Goal: Information Seeking & Learning: Check status

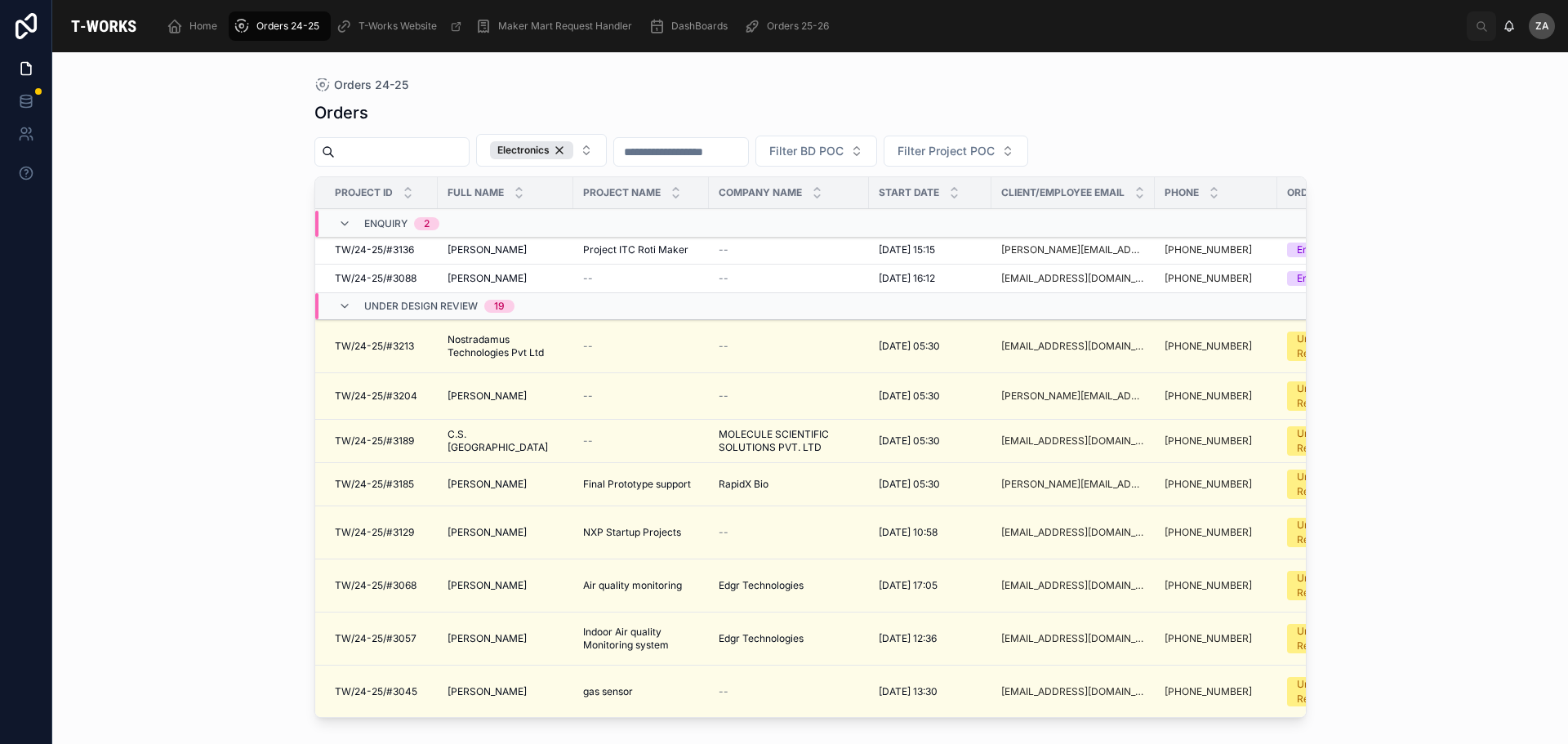
click at [599, 160] on button "Electronics" at bounding box center [540, 150] width 130 height 33
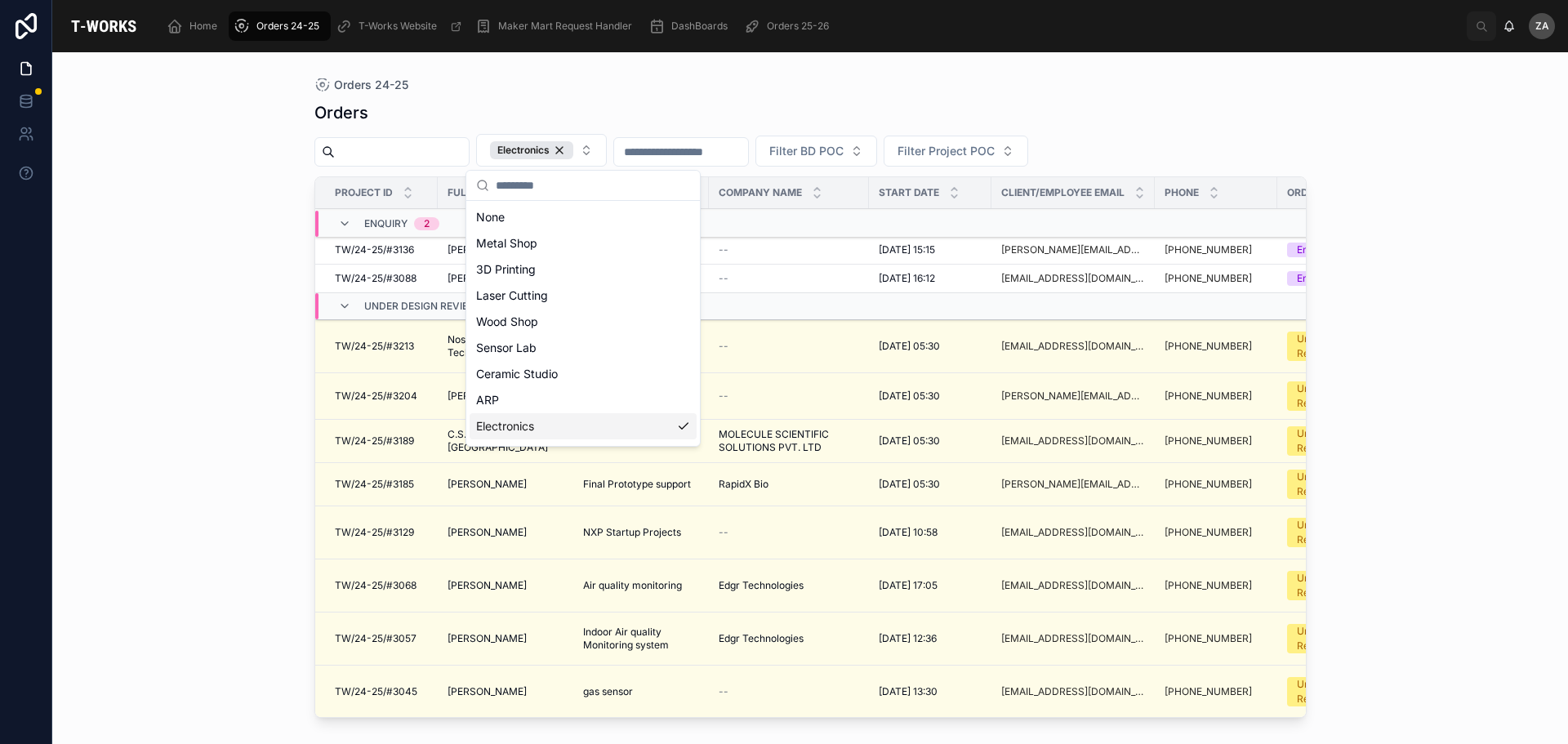
click at [545, 424] on div "Electronics" at bounding box center [583, 426] width 227 height 26
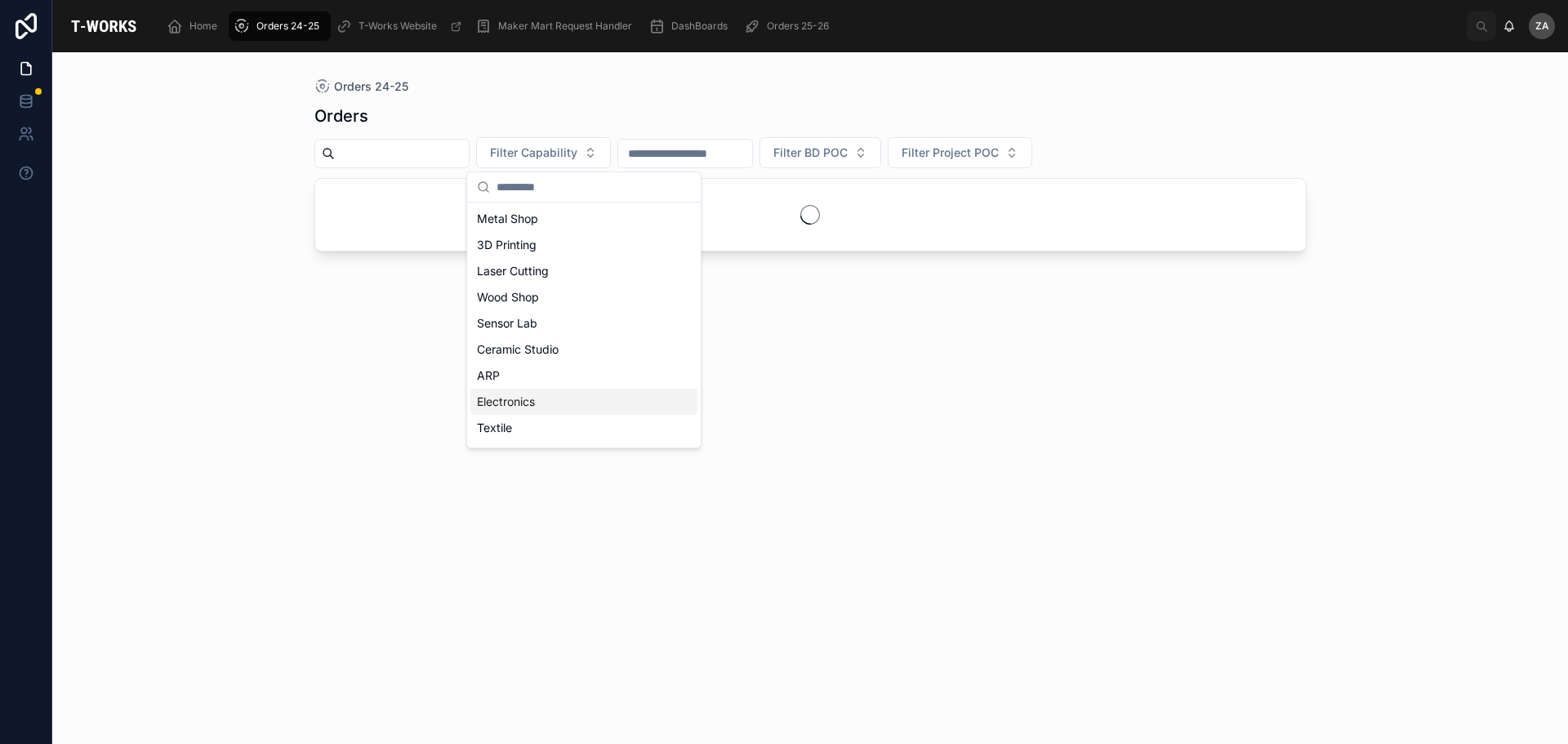
click at [539, 407] on div "Electronics" at bounding box center [584, 402] width 227 height 26
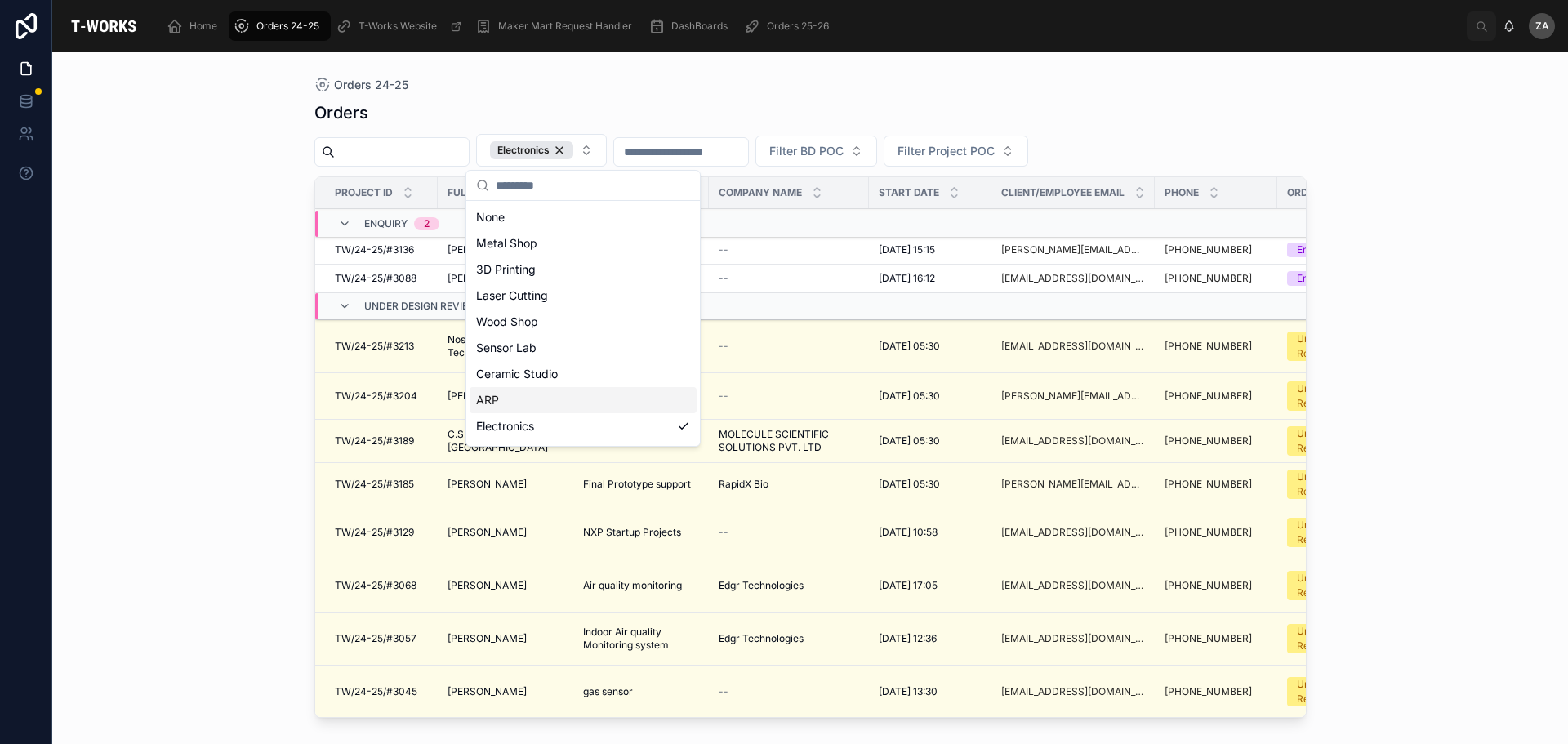
click at [1522, 321] on div "Orders 24-25 Orders Electronics Filter BD POC Filter Project POC Project ID Ful…" at bounding box center [810, 398] width 1516 height 692
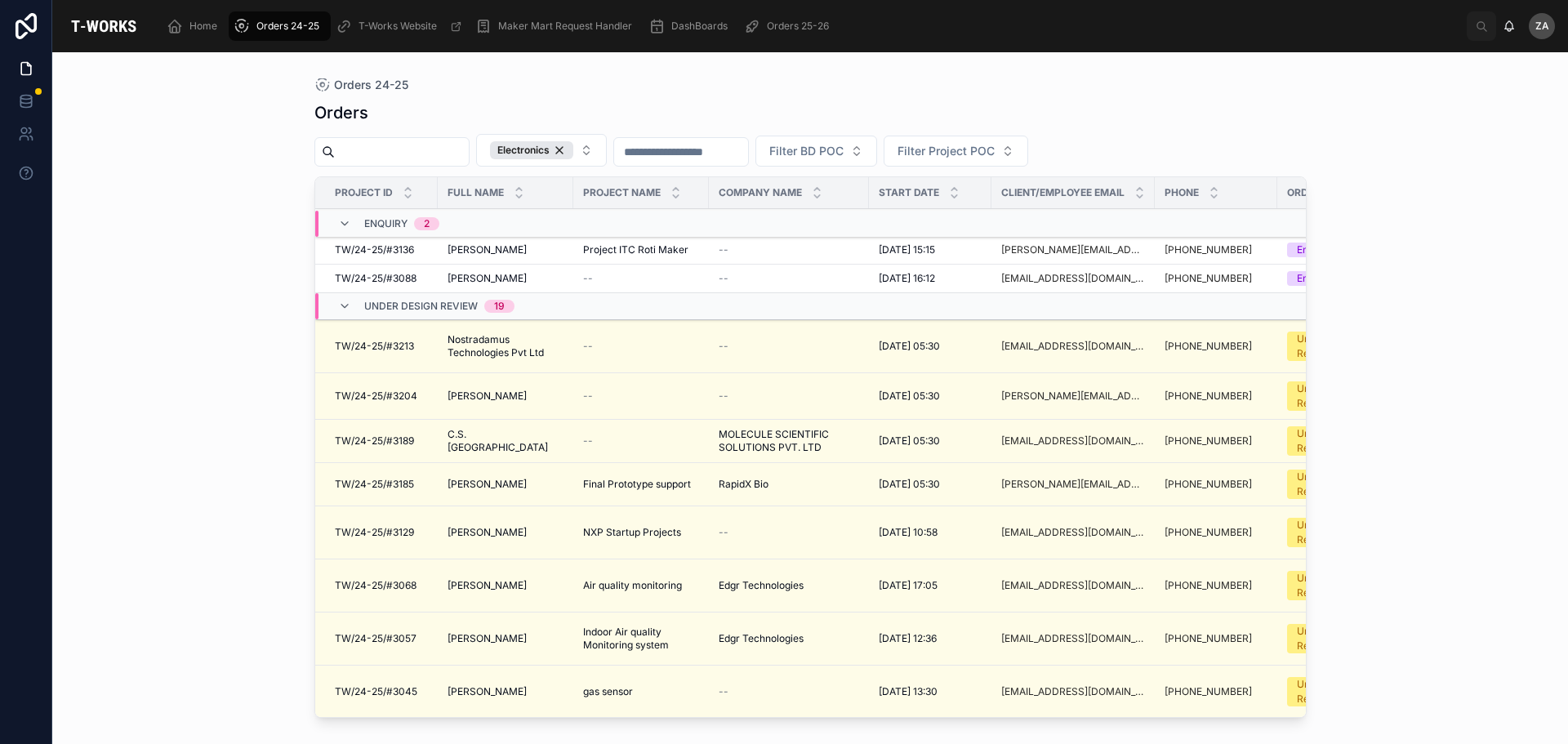
click at [340, 220] on icon at bounding box center [345, 224] width 13 height 13
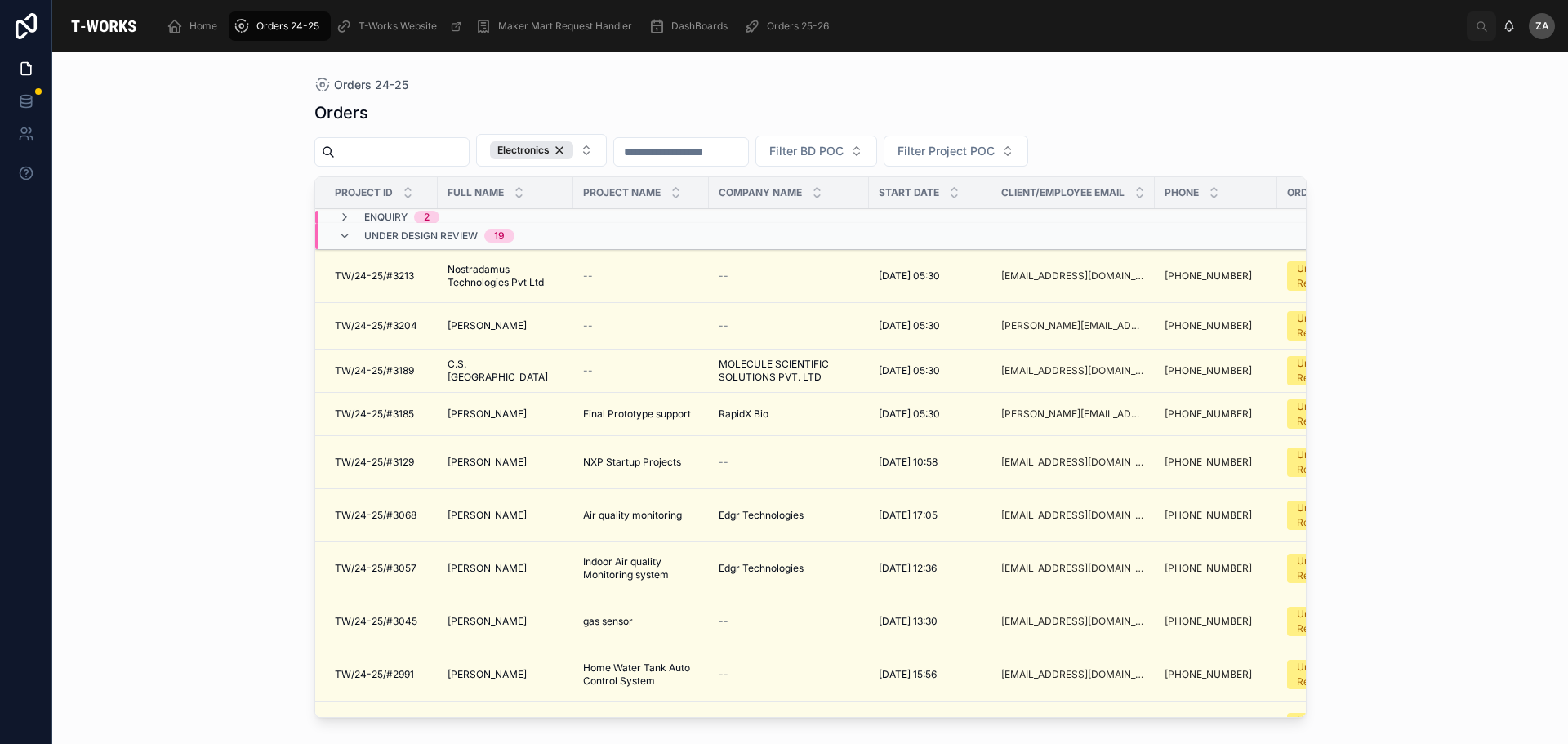
click at [343, 215] on icon at bounding box center [345, 217] width 13 height 13
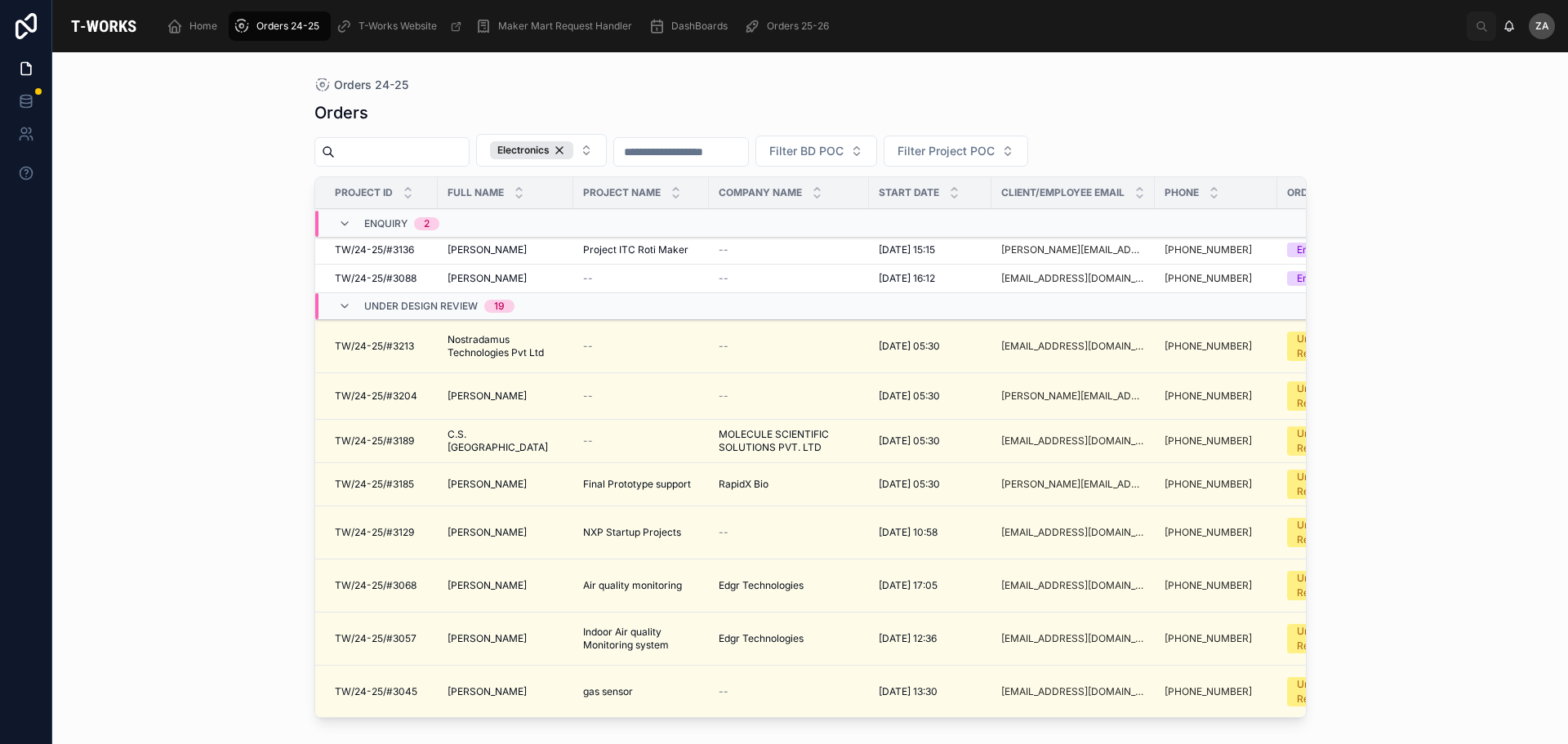
click at [461, 249] on span "[PERSON_NAME]" at bounding box center [487, 250] width 80 height 13
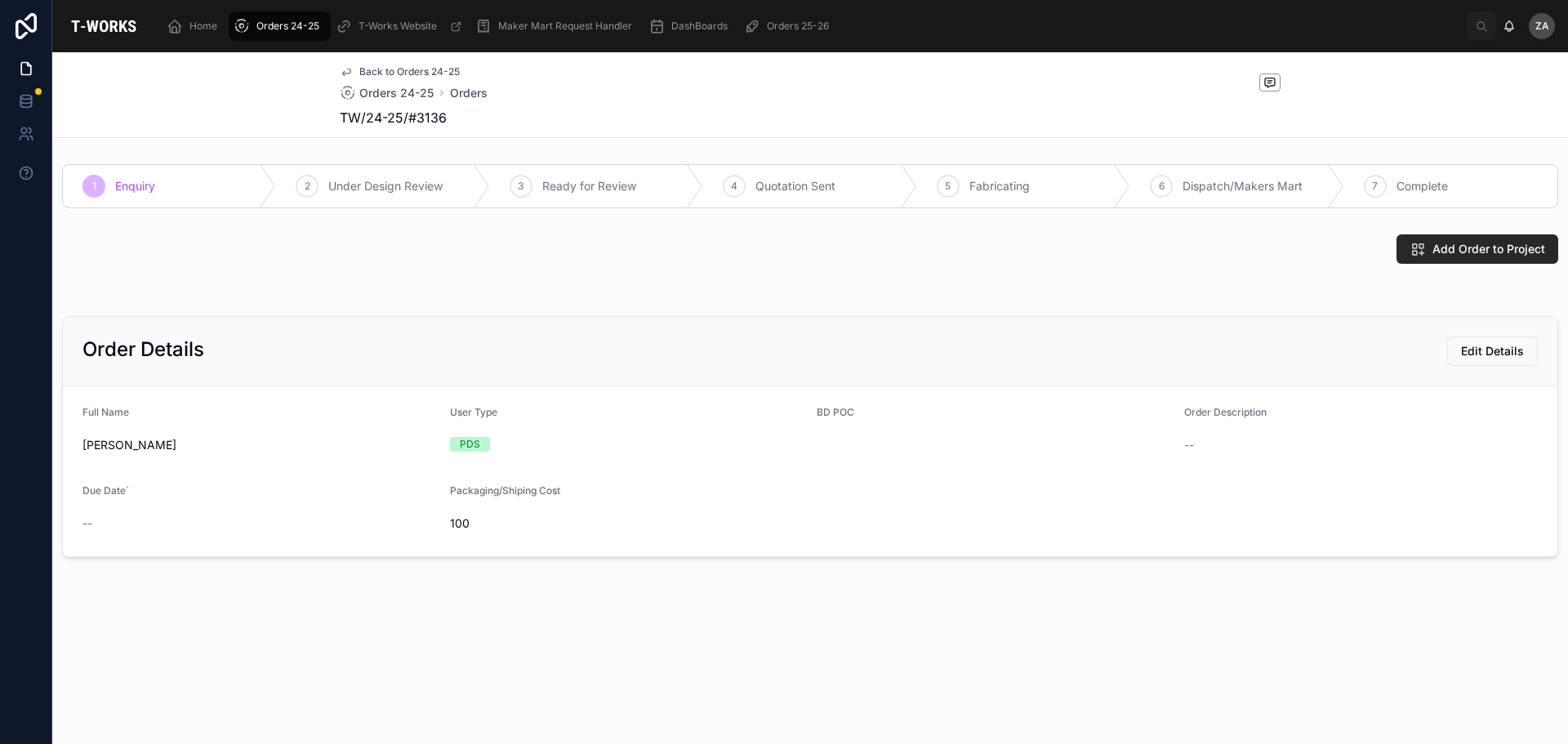
click at [343, 182] on span "Under Design Review" at bounding box center [385, 186] width 114 height 16
click at [304, 186] on span "2" at bounding box center [307, 186] width 6 height 13
click at [101, 184] on div "1" at bounding box center [94, 186] width 22 height 22
click at [1489, 352] on span "Edit Details" at bounding box center [1491, 350] width 63 height 16
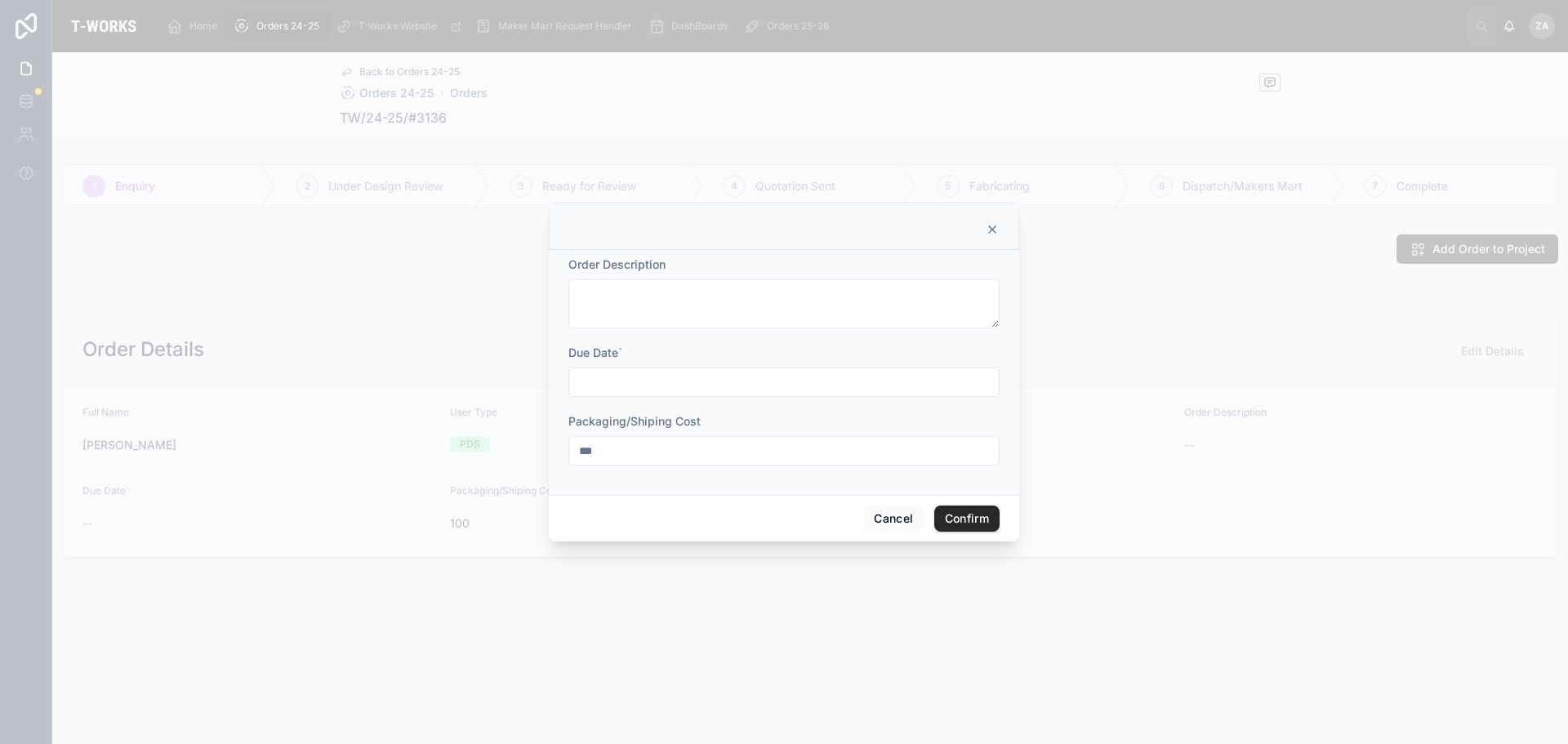
click at [987, 226] on icon at bounding box center [992, 230] width 13 height 13
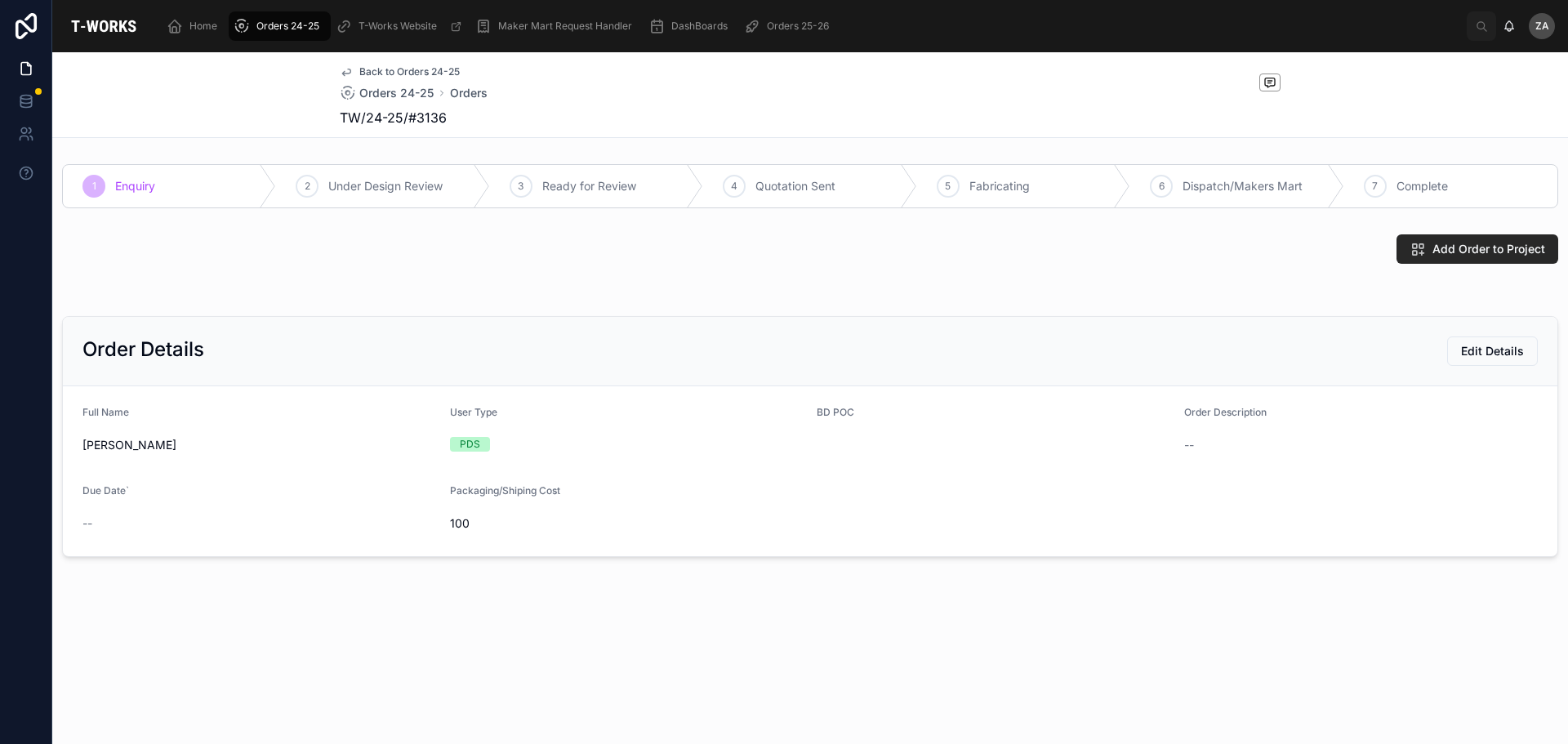
click at [276, 20] on span "Orders 24-25" at bounding box center [288, 26] width 63 height 13
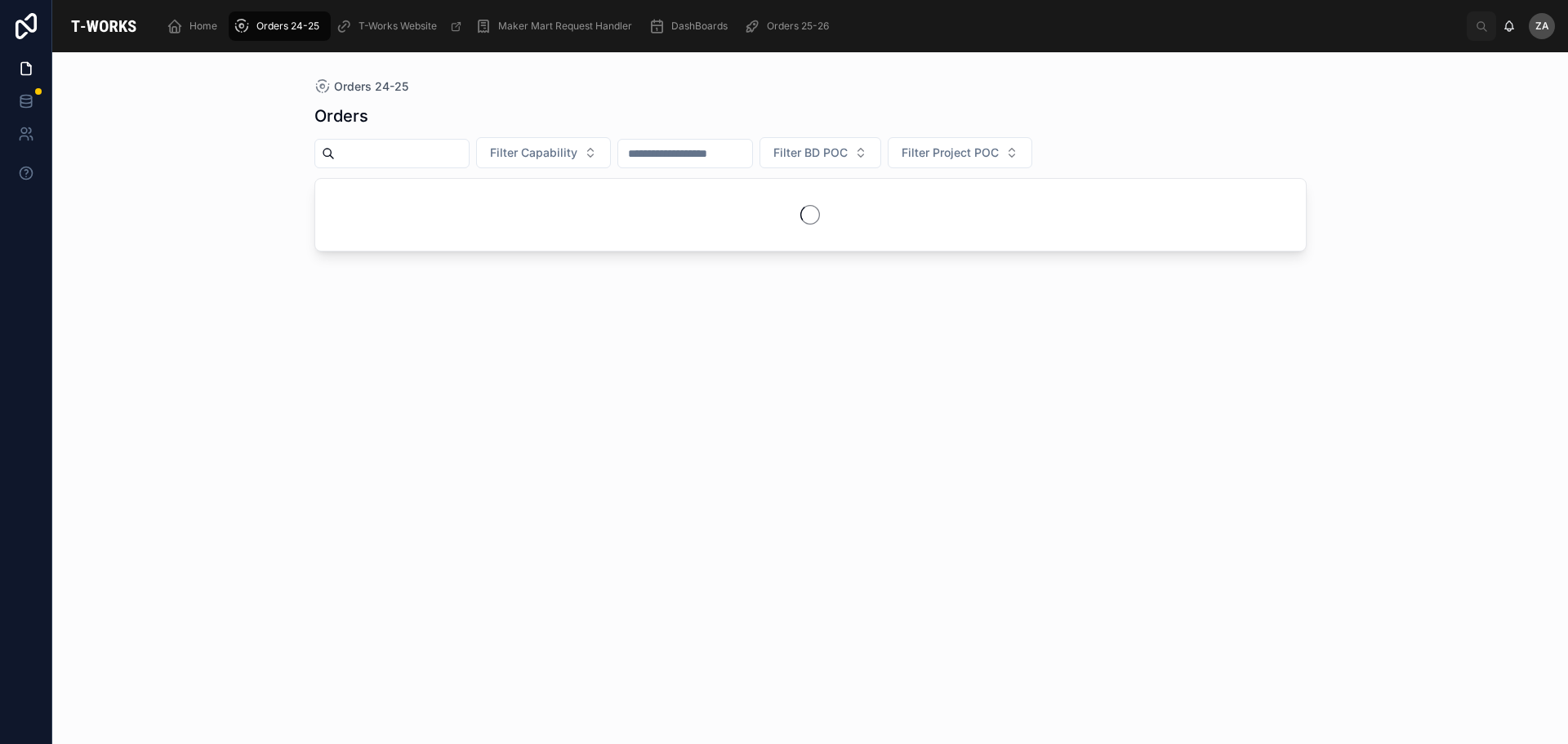
click at [786, 26] on span "Orders 25-26" at bounding box center [798, 26] width 62 height 13
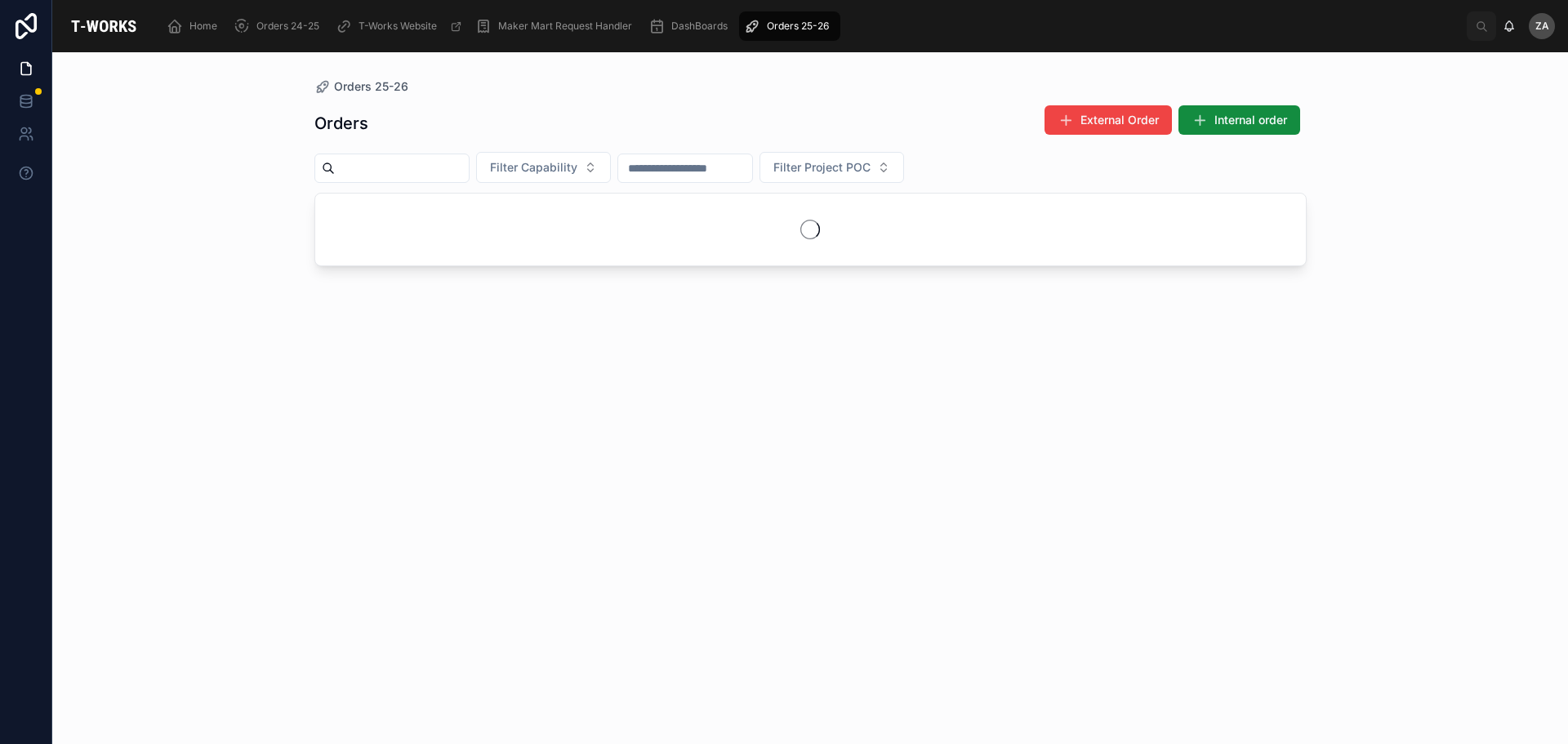
click at [577, 172] on span "Filter Capability" at bounding box center [533, 167] width 87 height 16
click at [506, 411] on div "Electronics" at bounding box center [584, 417] width 227 height 26
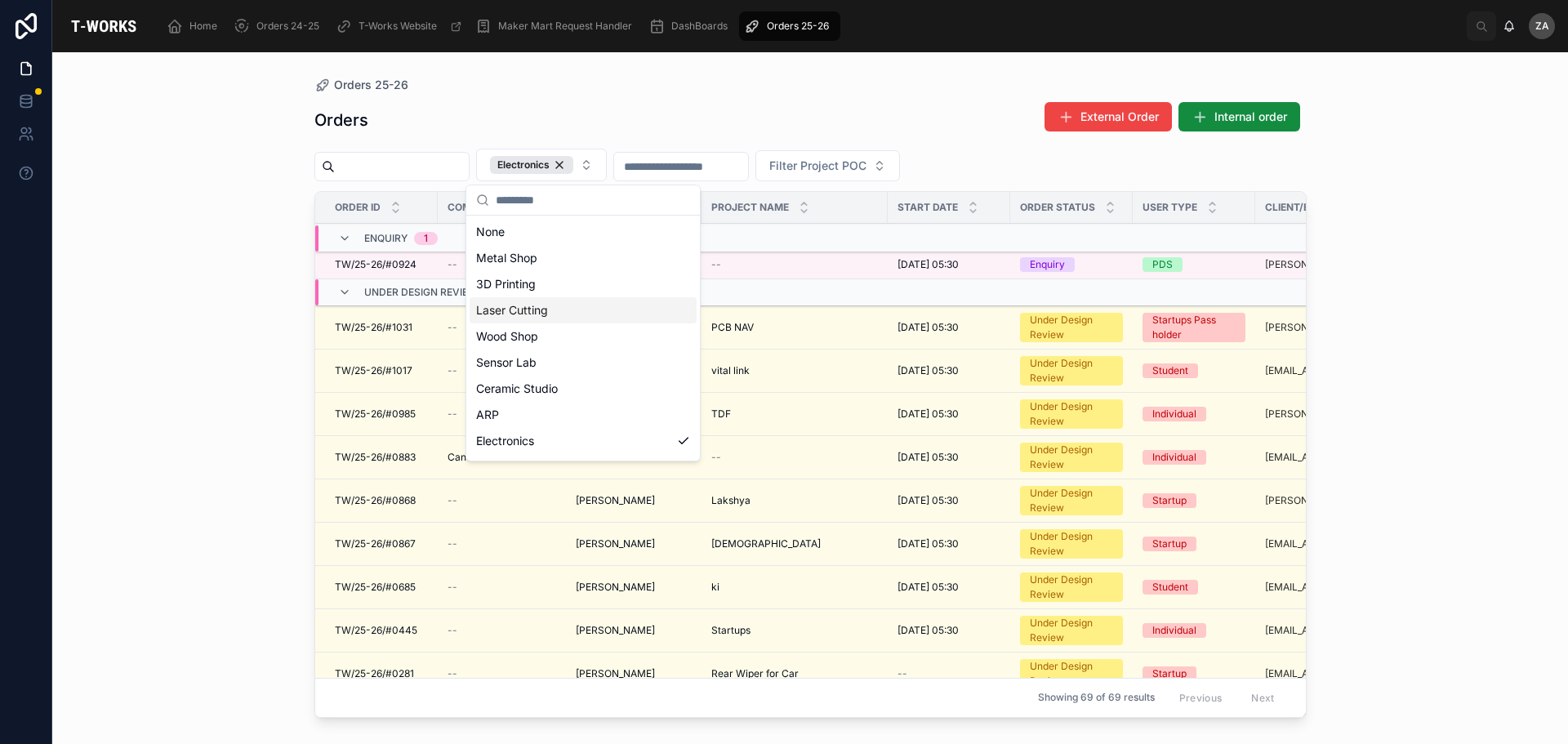
click at [259, 332] on div "Orders 25-26 Orders External Order Internal order Electronics Filter Project PO…" at bounding box center [810, 398] width 1516 height 692
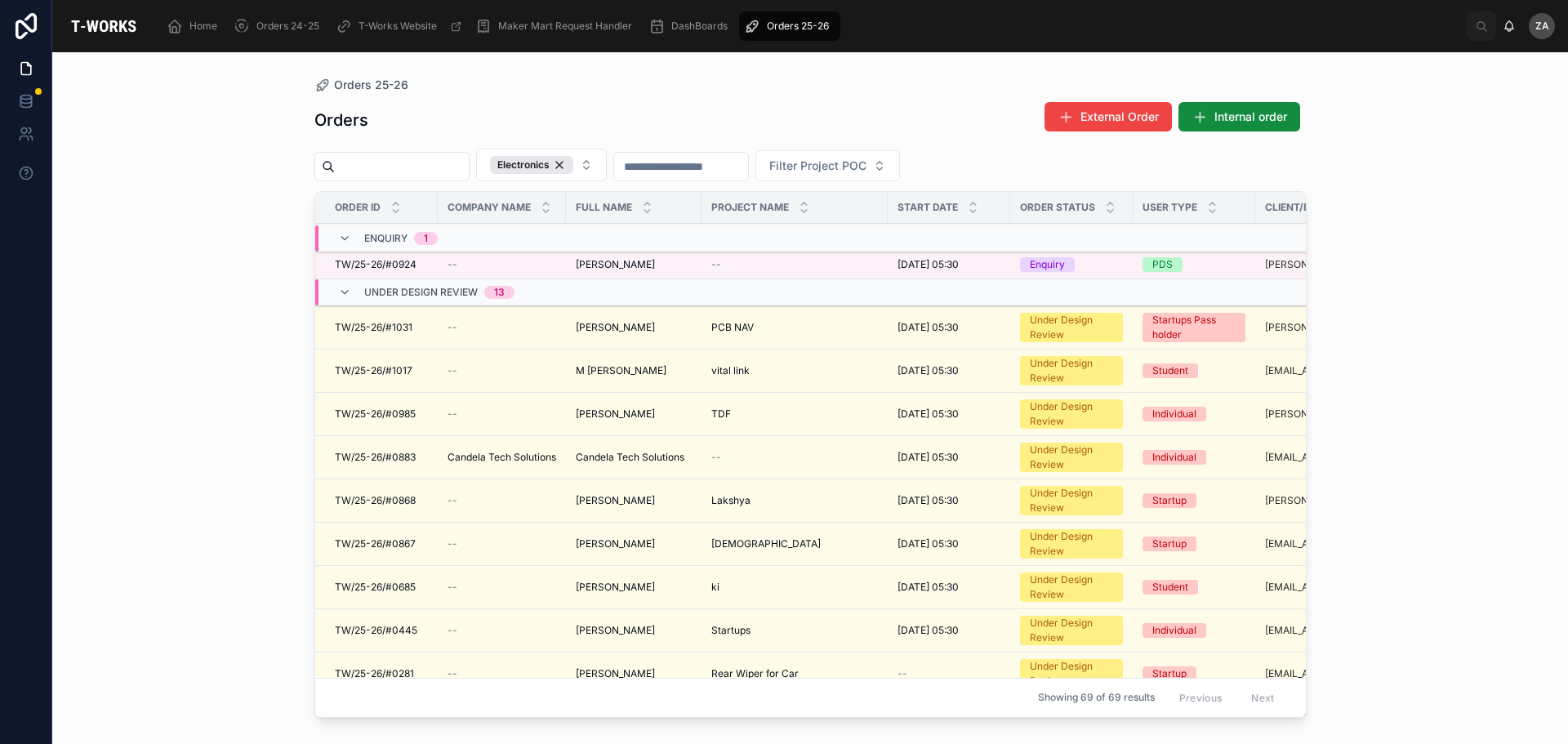
click at [593, 325] on span "[PERSON_NAME]" at bounding box center [615, 328] width 80 height 13
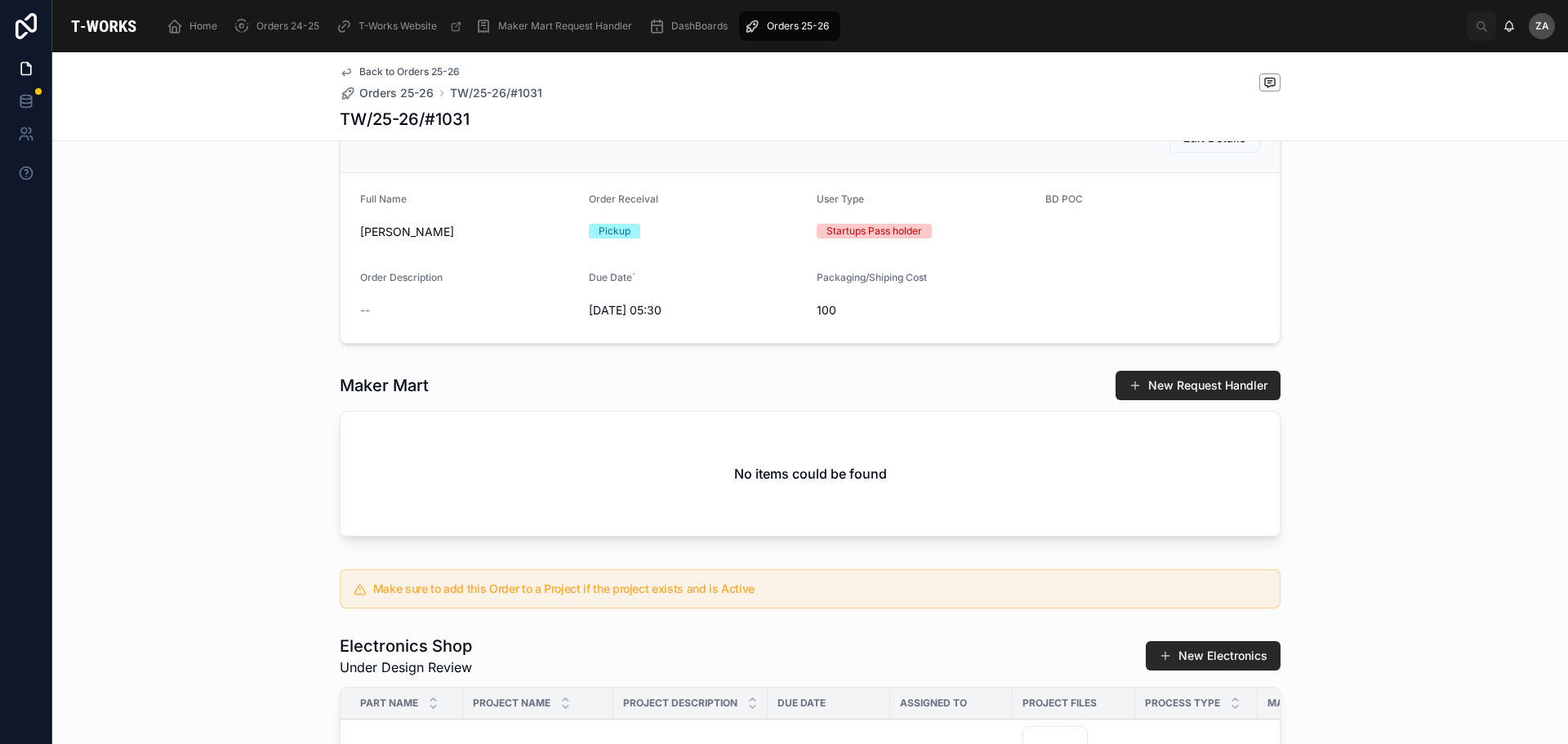
scroll to position [154, 0]
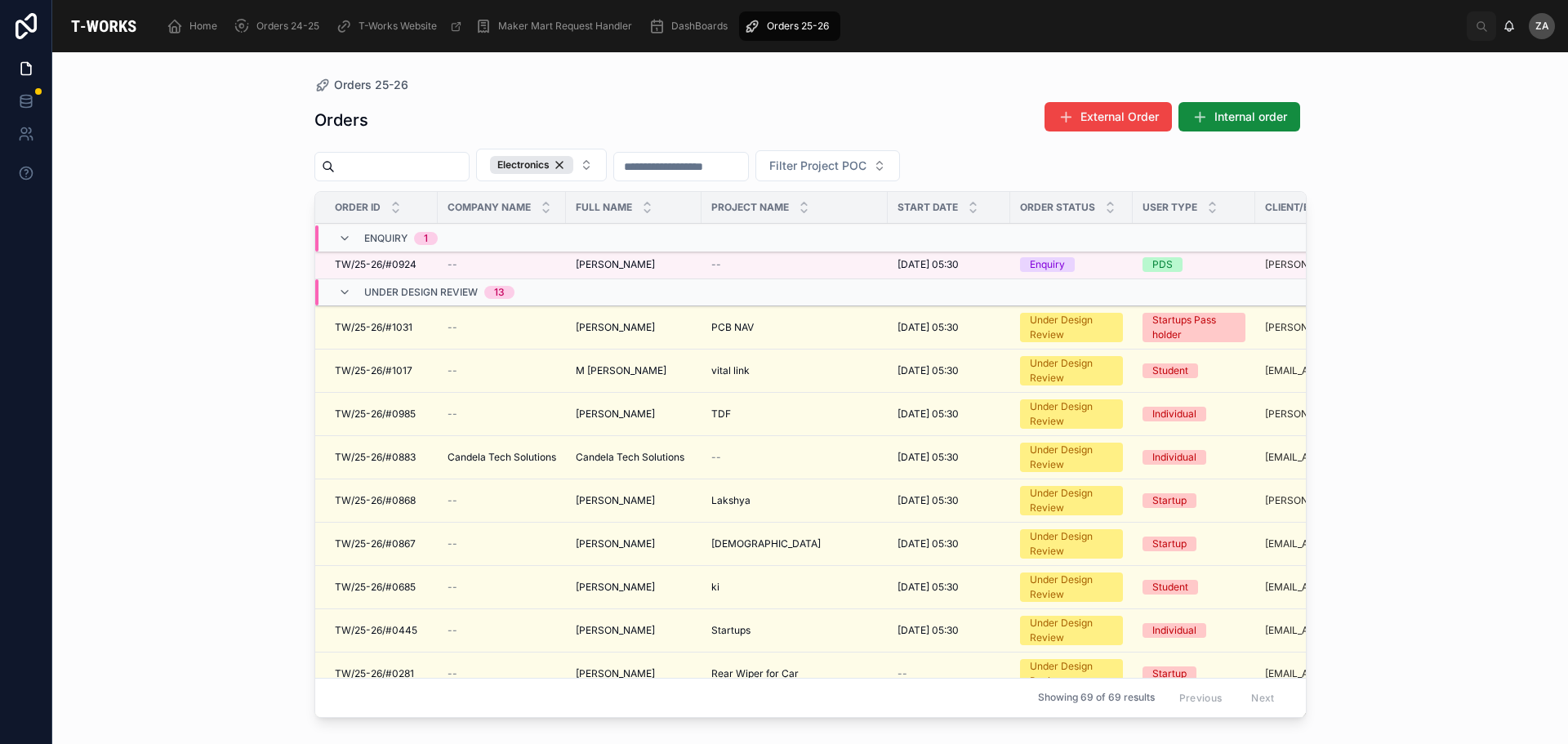
click at [627, 367] on span "M [PERSON_NAME]" at bounding box center [621, 371] width 91 height 13
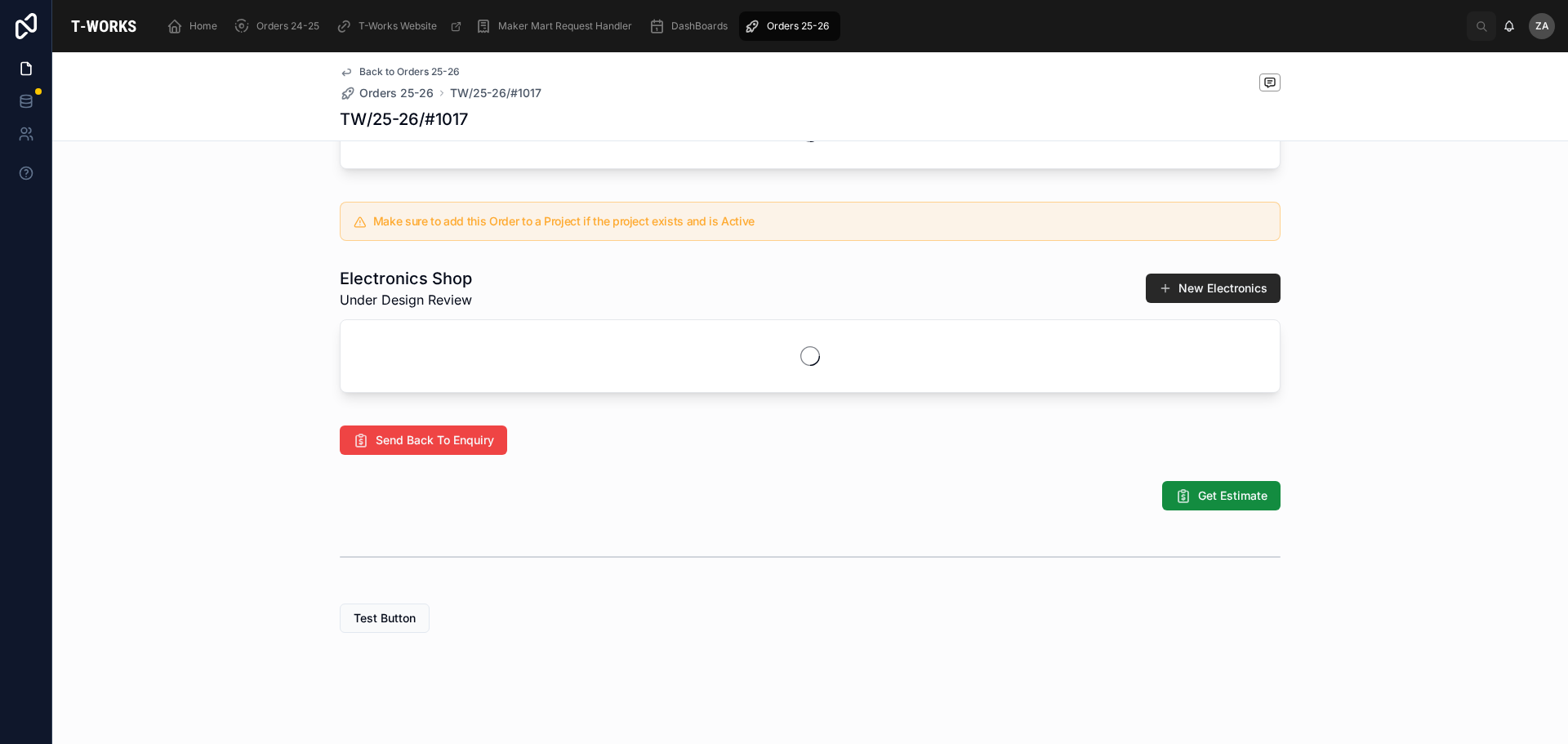
scroll to position [665, 0]
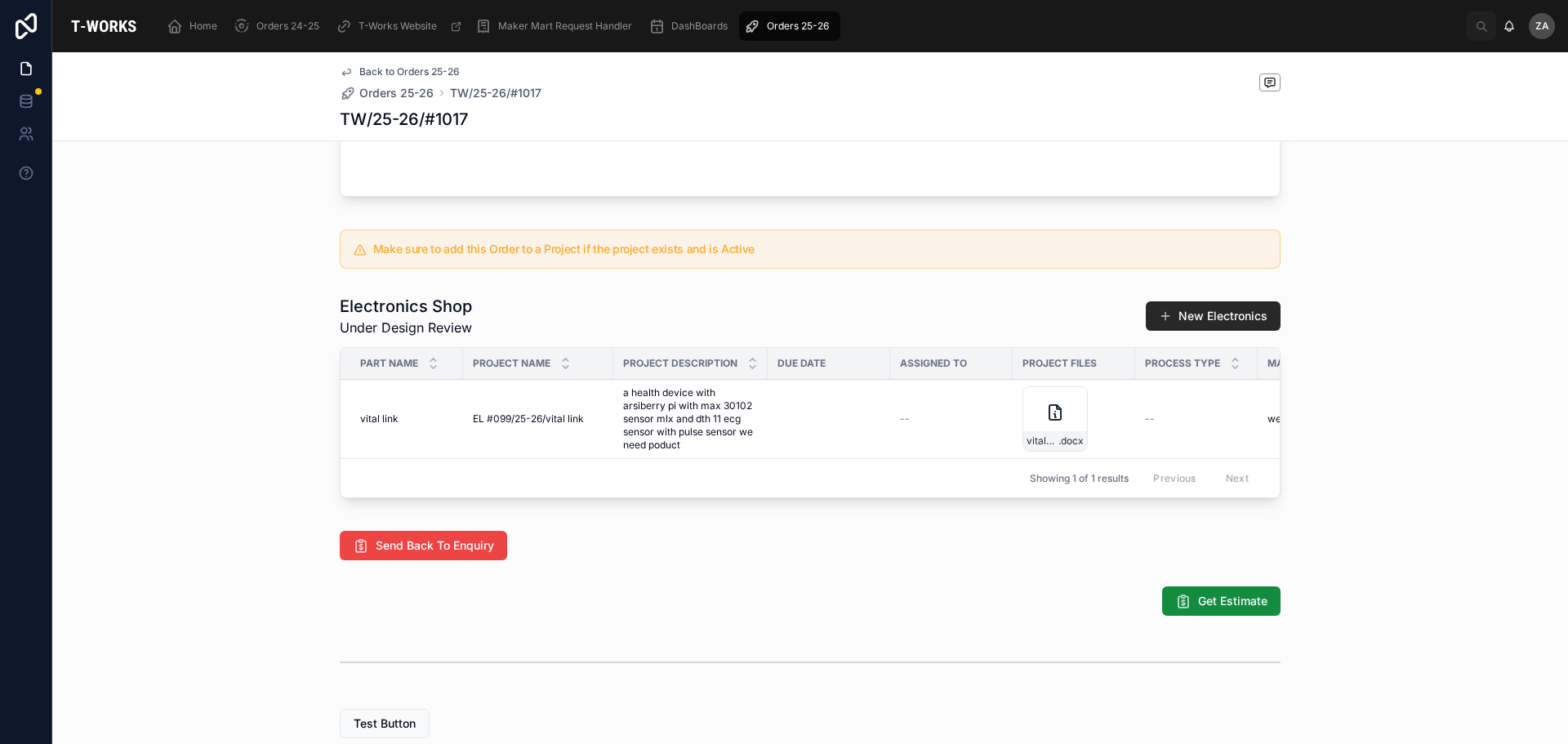
click at [1055, 411] on icon at bounding box center [1055, 411] width 0 height 0
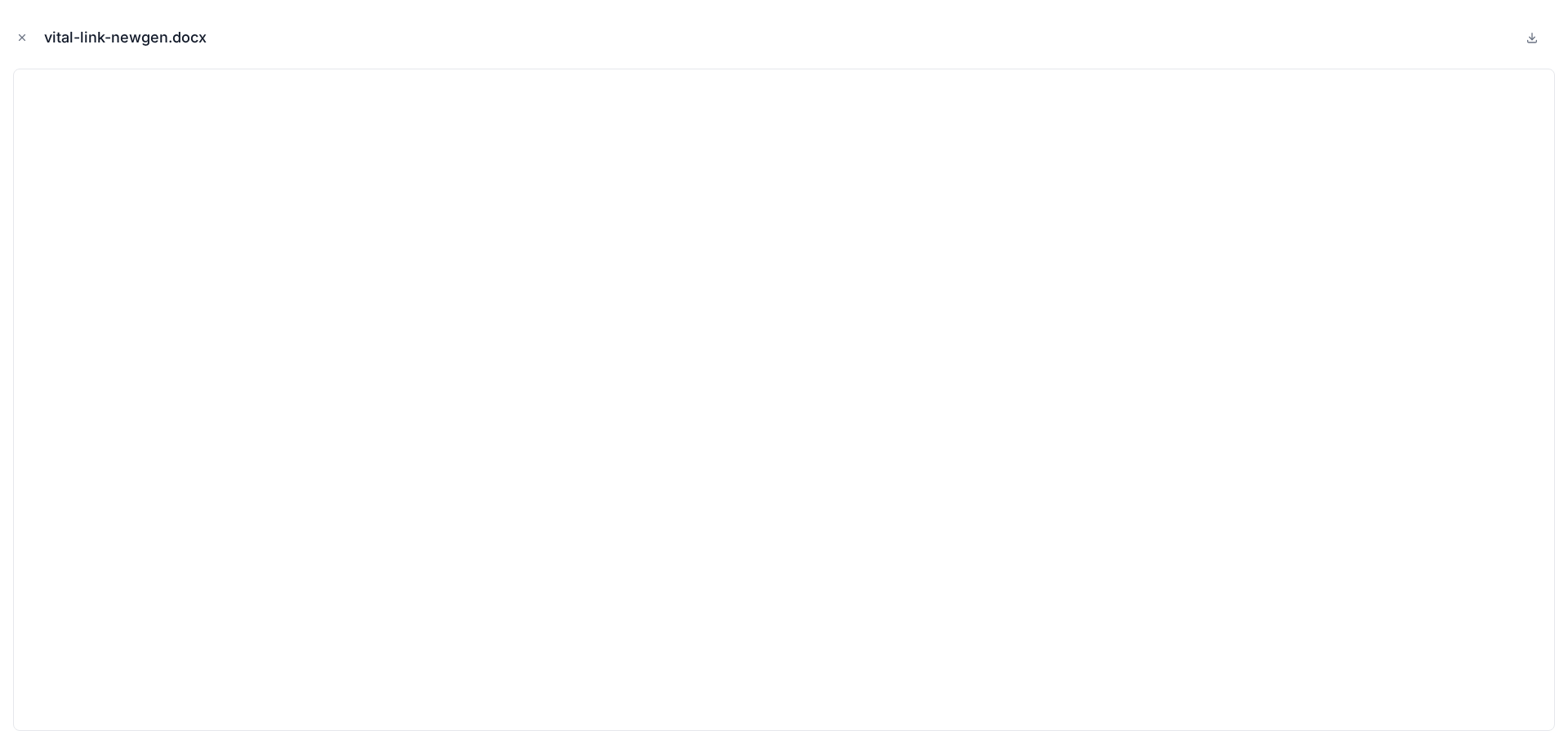
click at [22, 29] on button "Close modal" at bounding box center [22, 37] width 18 height 18
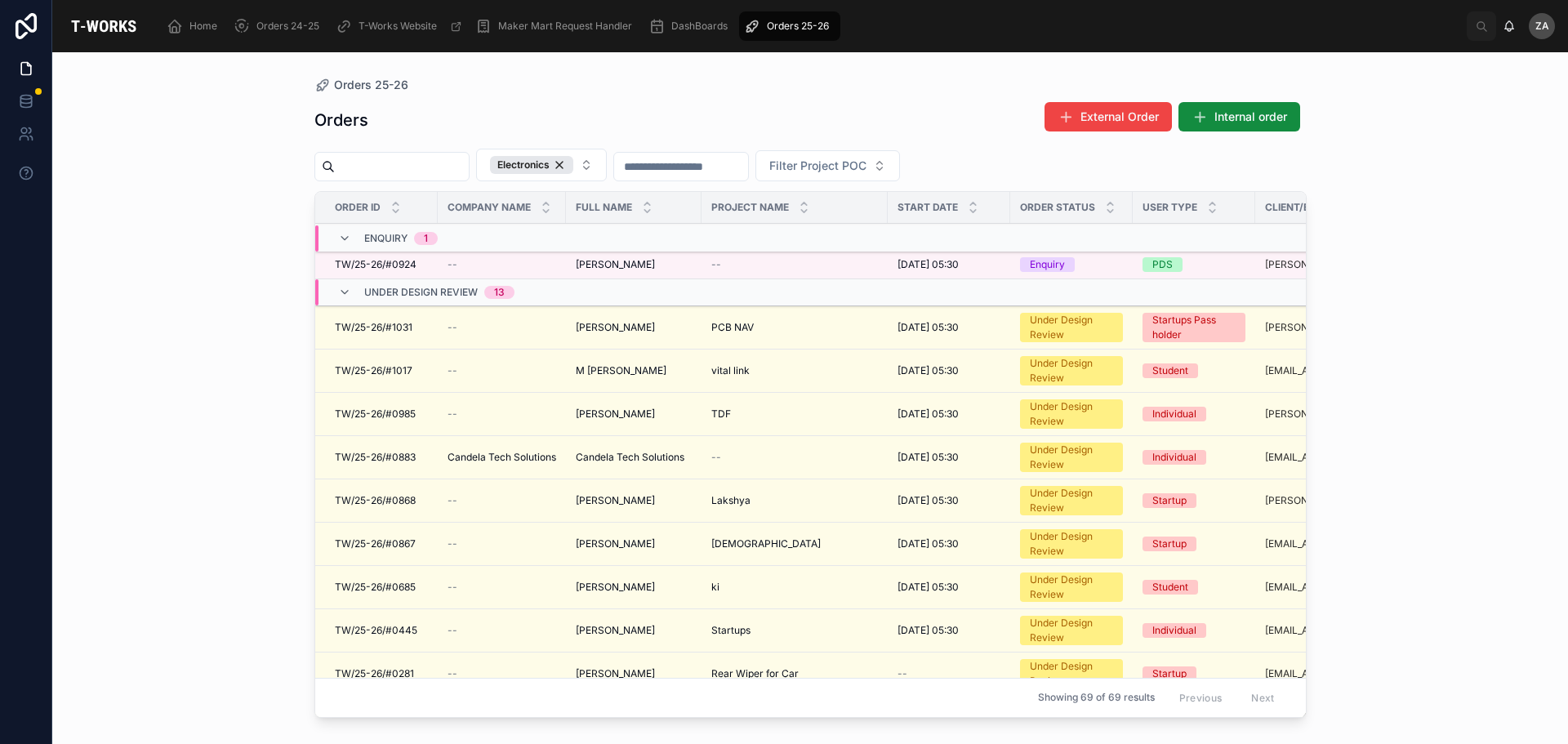
click at [602, 411] on span "[PERSON_NAME]" at bounding box center [615, 414] width 80 height 13
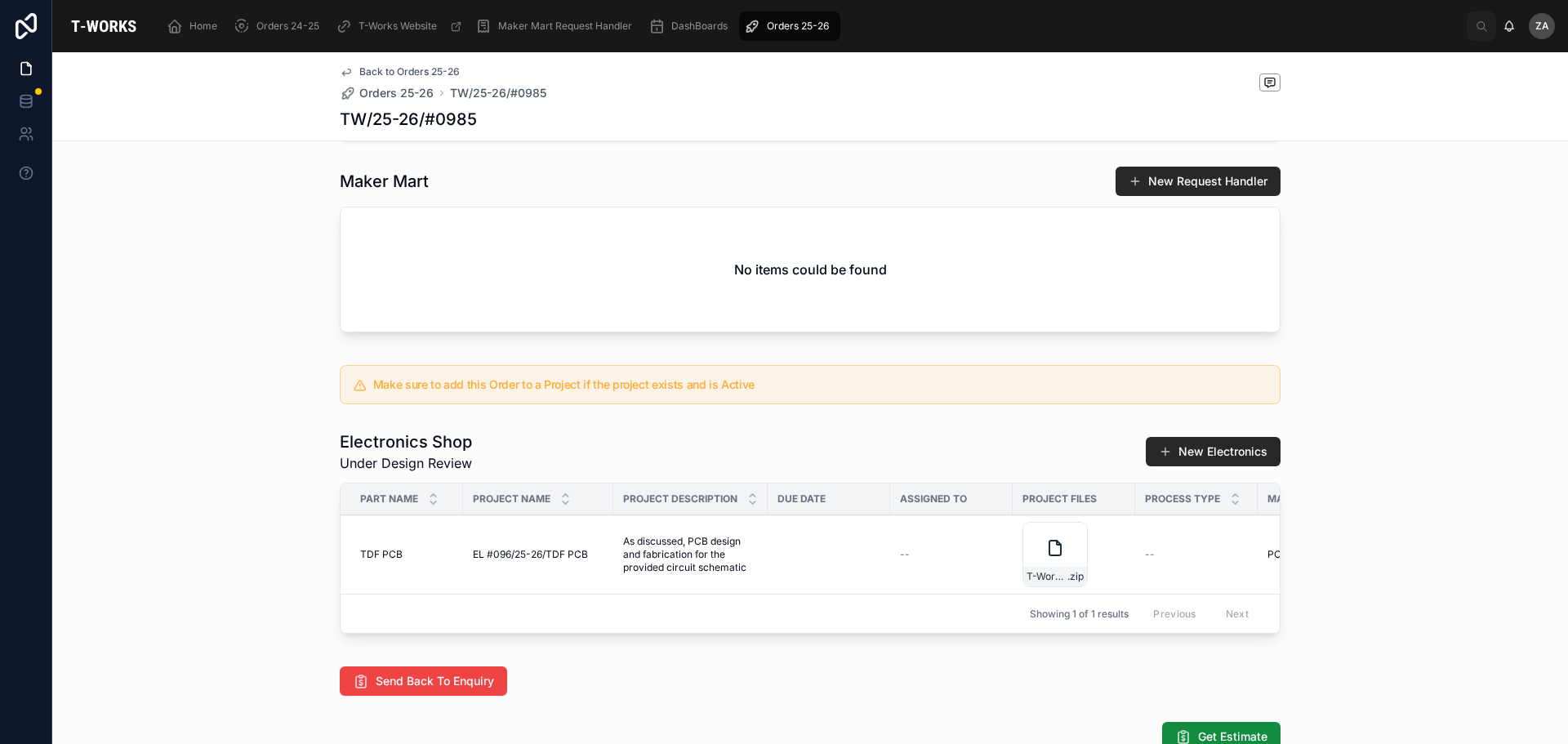
scroll to position [691, 0]
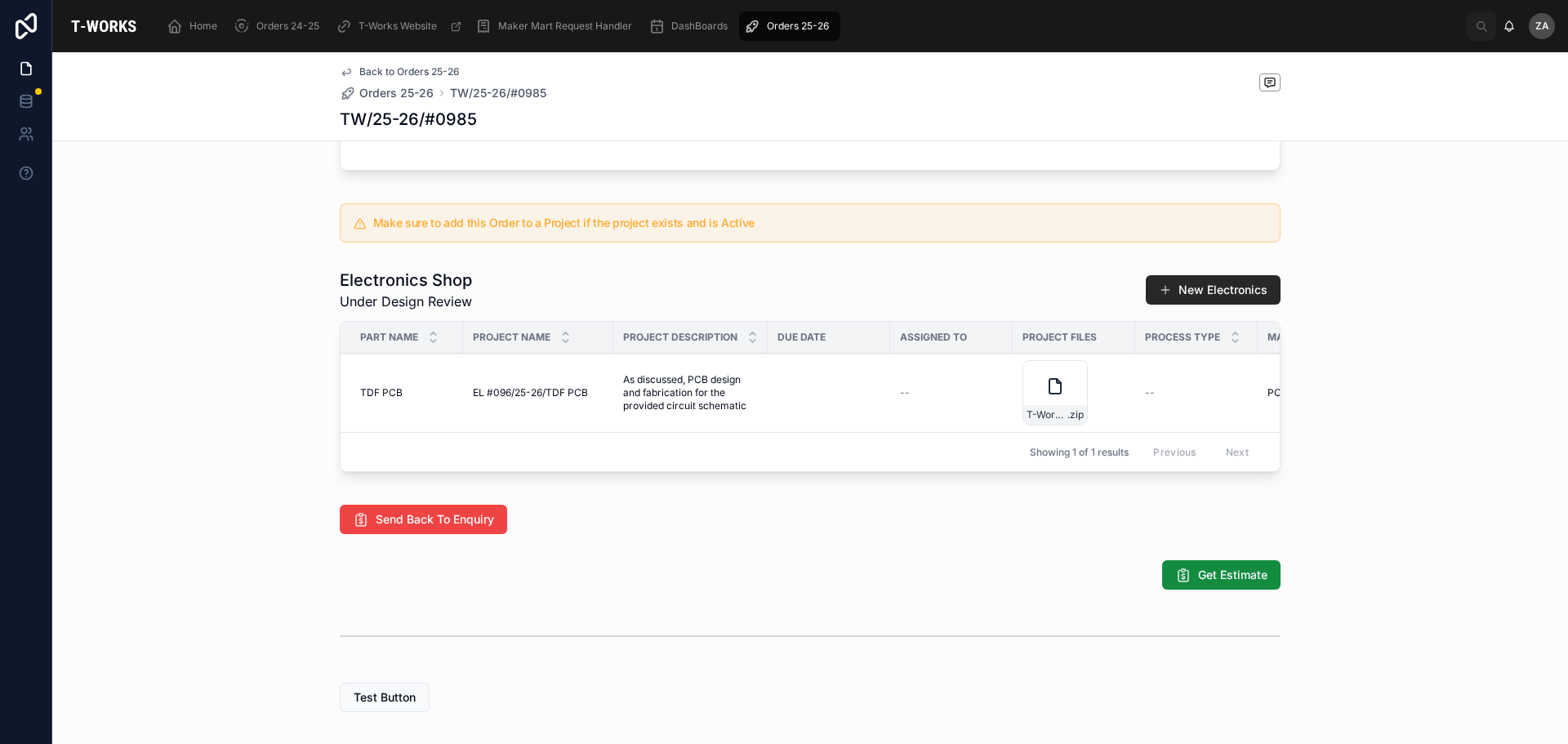
click at [1045, 396] on icon at bounding box center [1055, 386] width 20 height 20
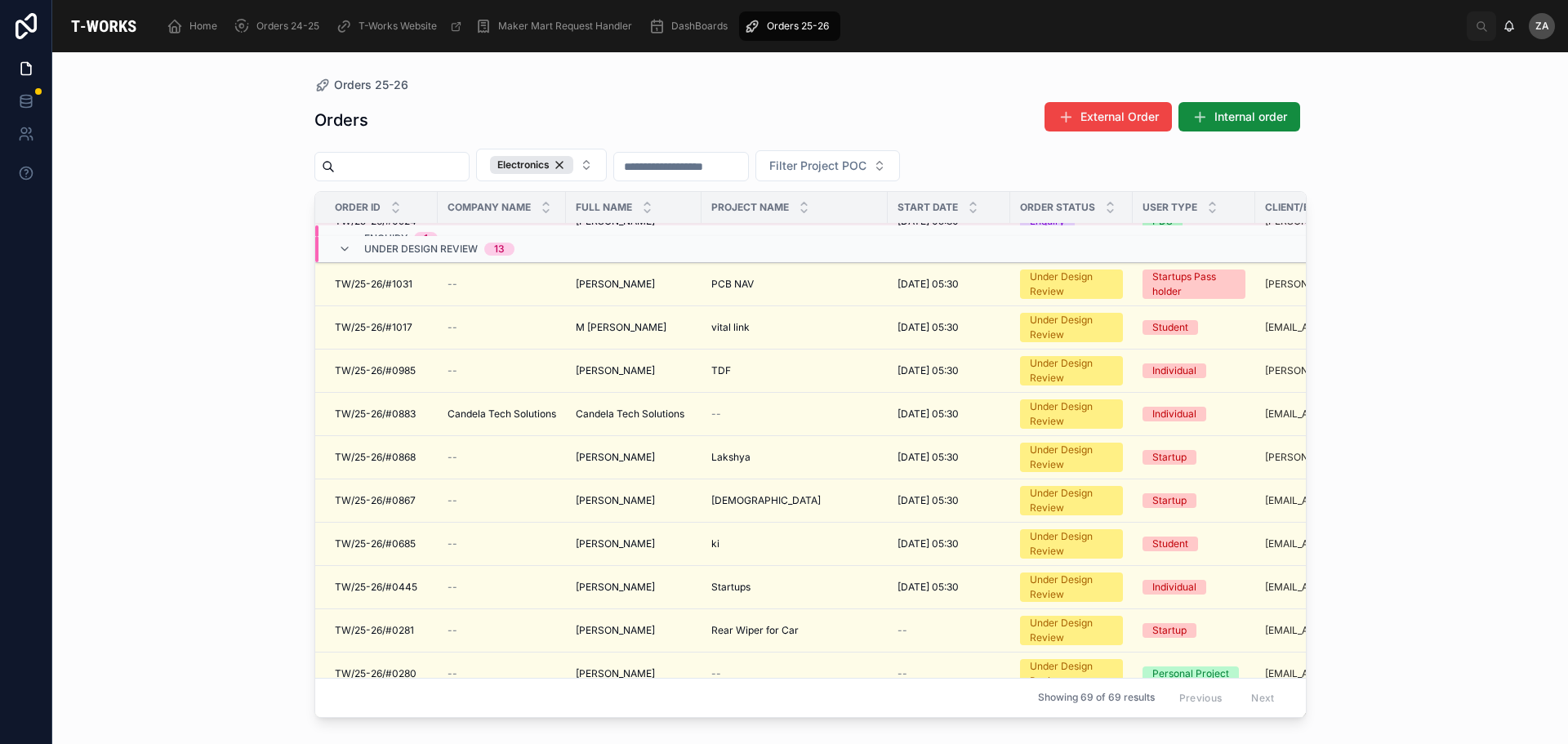
scroll to position [82, 0]
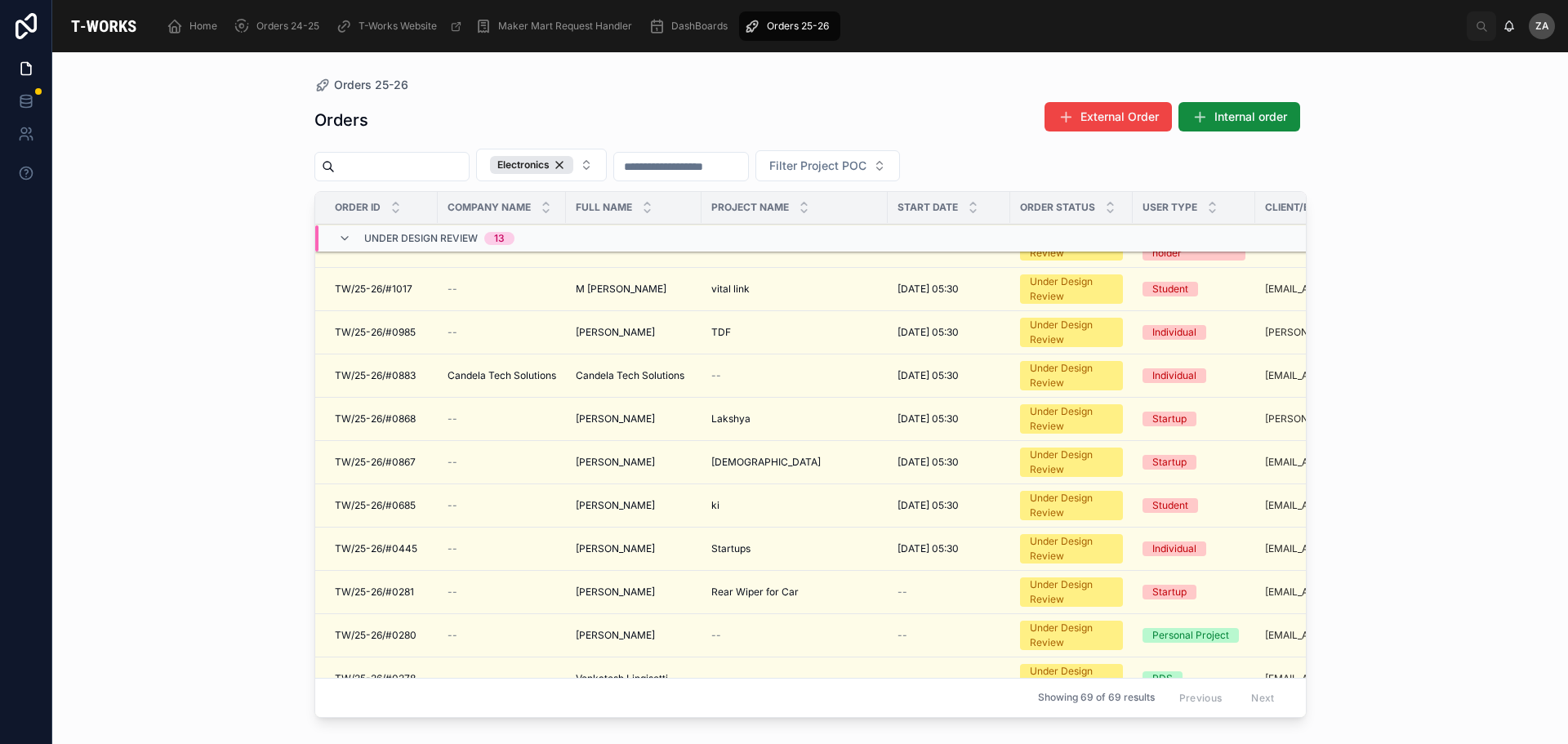
click at [628, 374] on span "Candela Tech Solutions" at bounding box center [630, 376] width 109 height 13
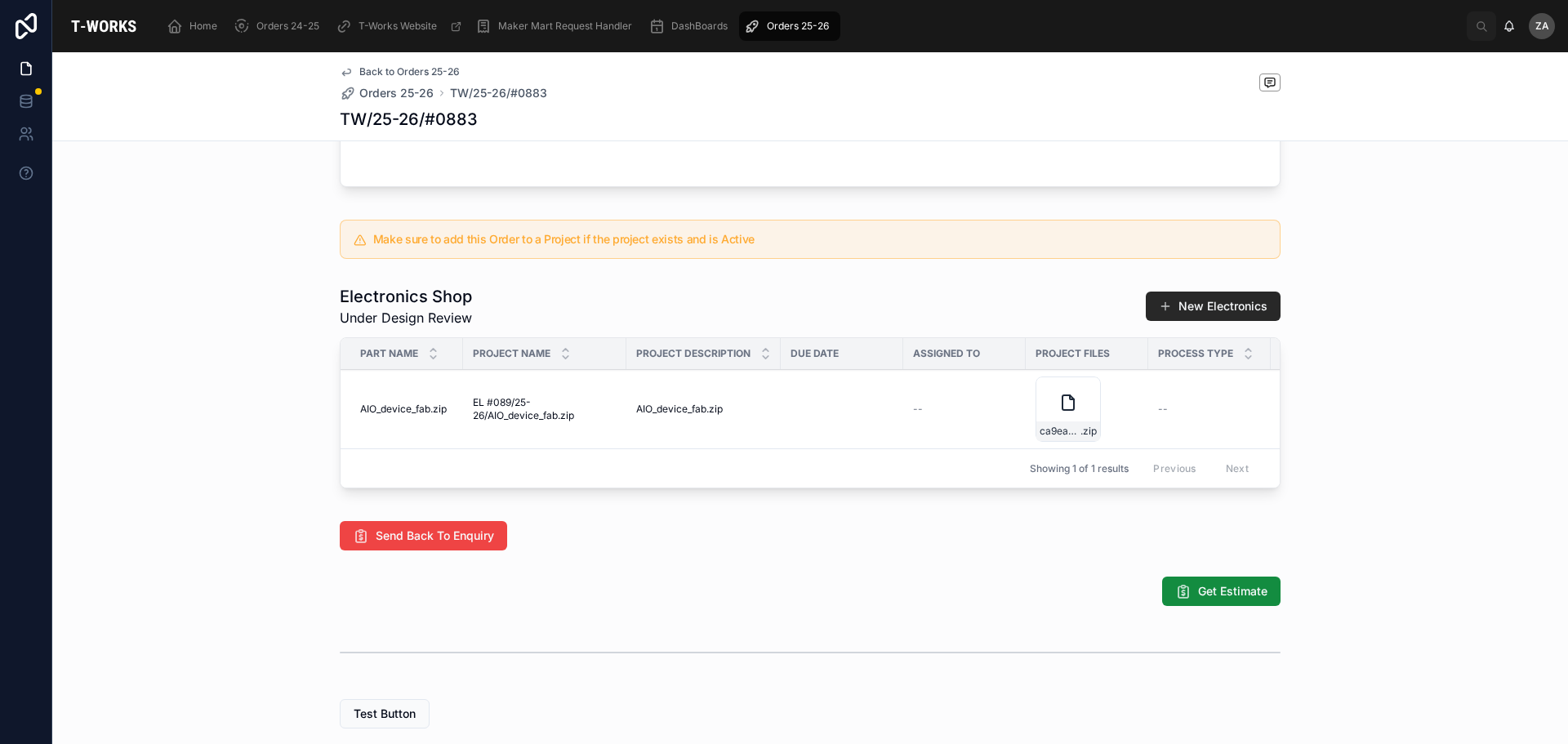
scroll to position [691, 0]
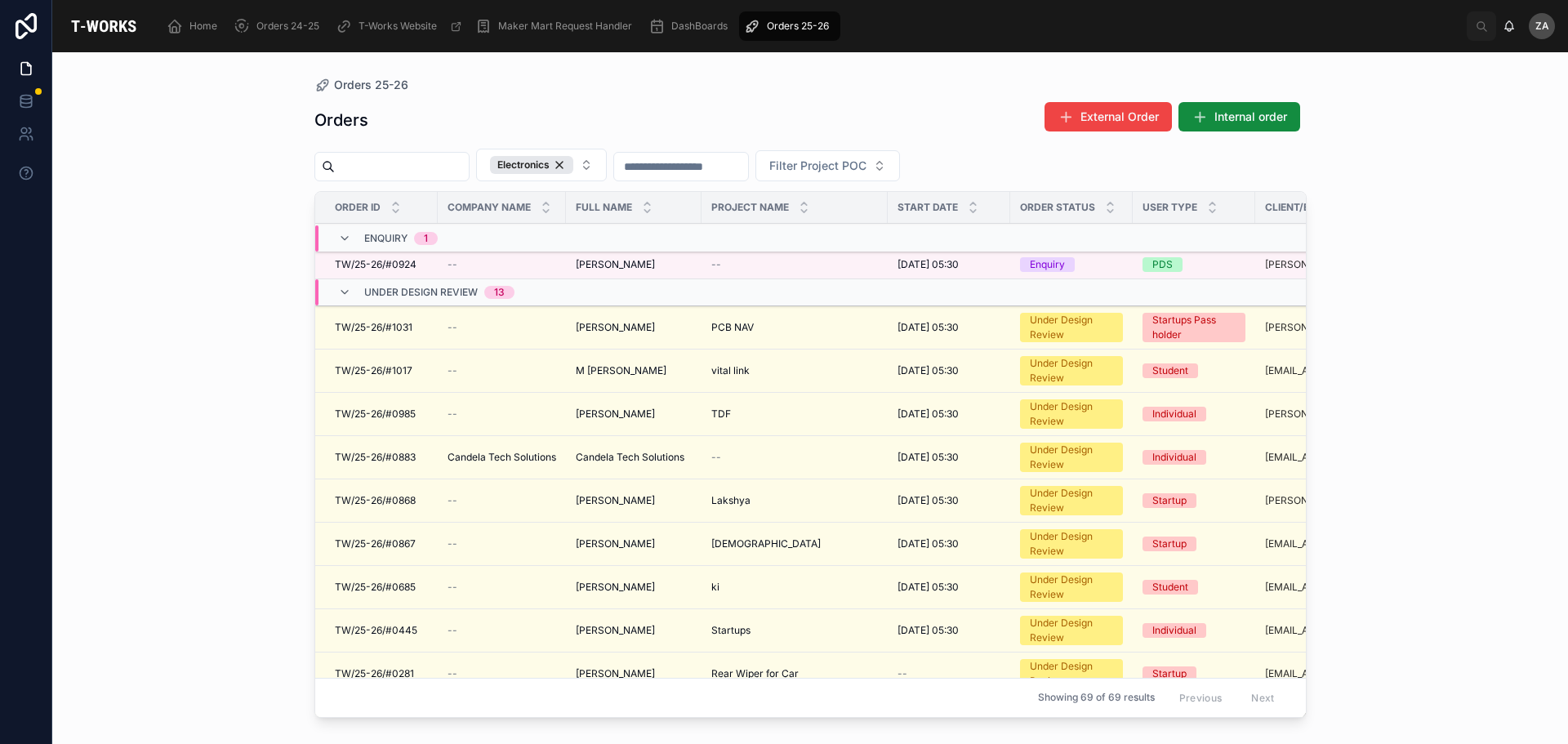
click at [642, 279] on div "Under Design Review 13" at bounding box center [508, 292] width 386 height 26
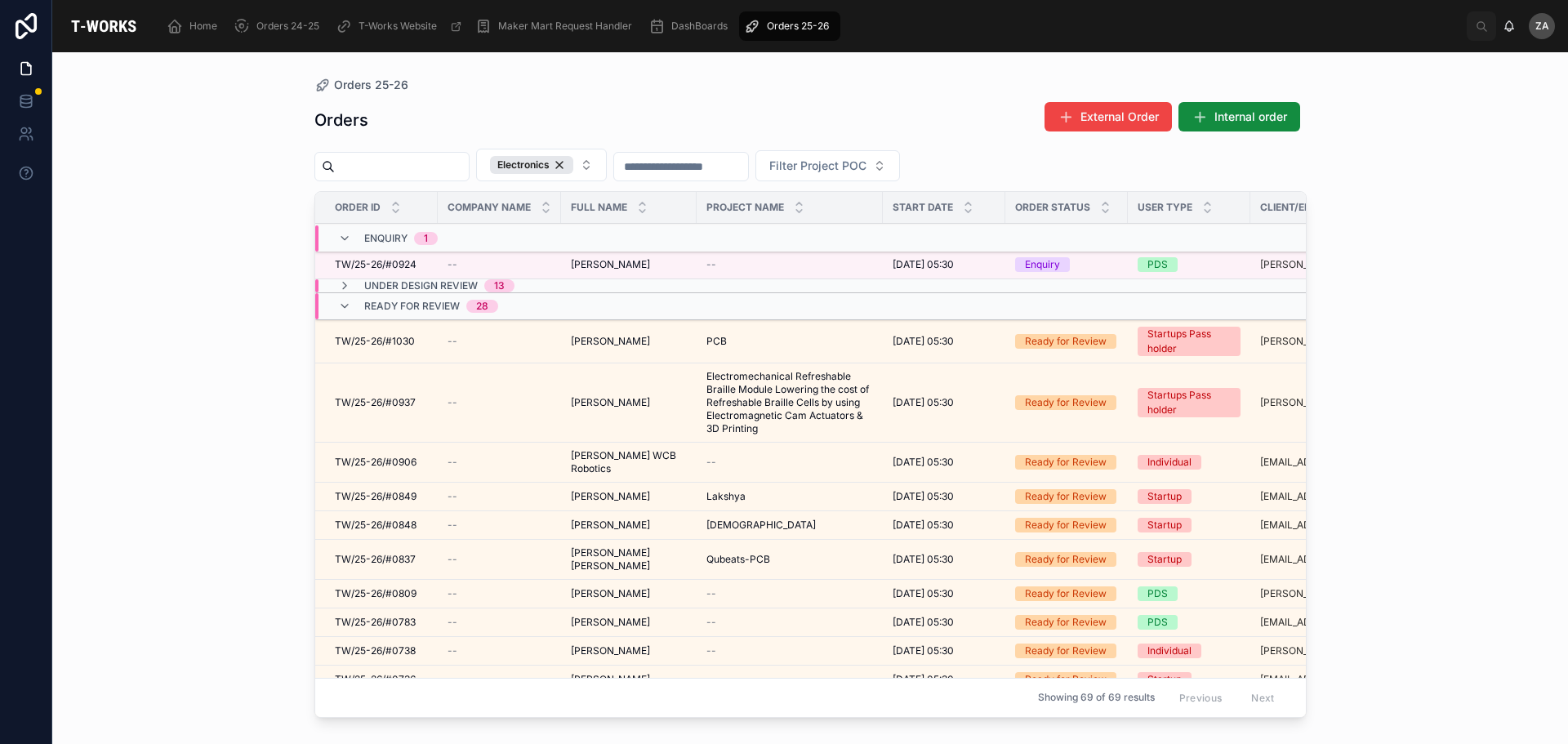
click at [347, 284] on icon at bounding box center [345, 286] width 13 height 13
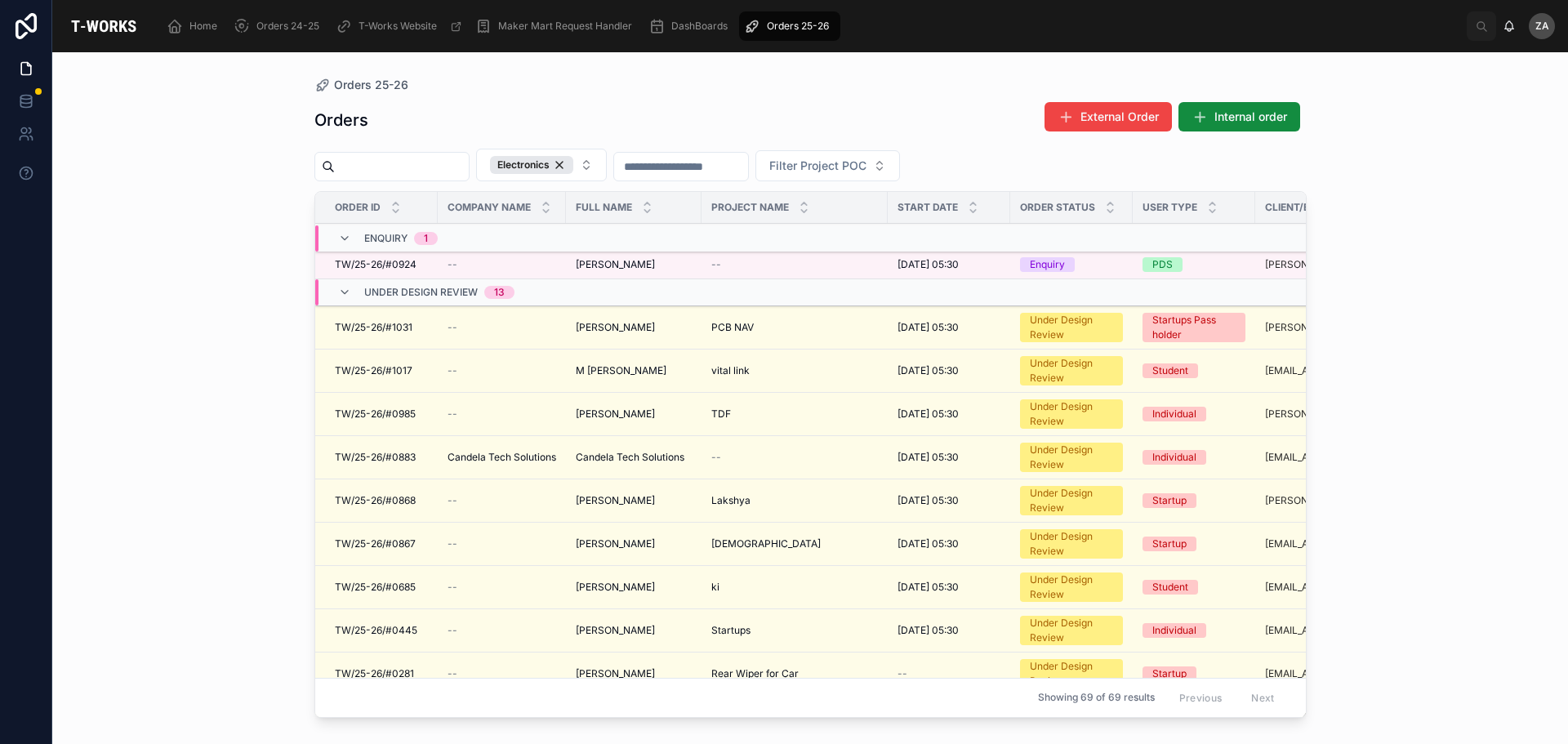
click at [340, 287] on icon at bounding box center [345, 292] width 13 height 13
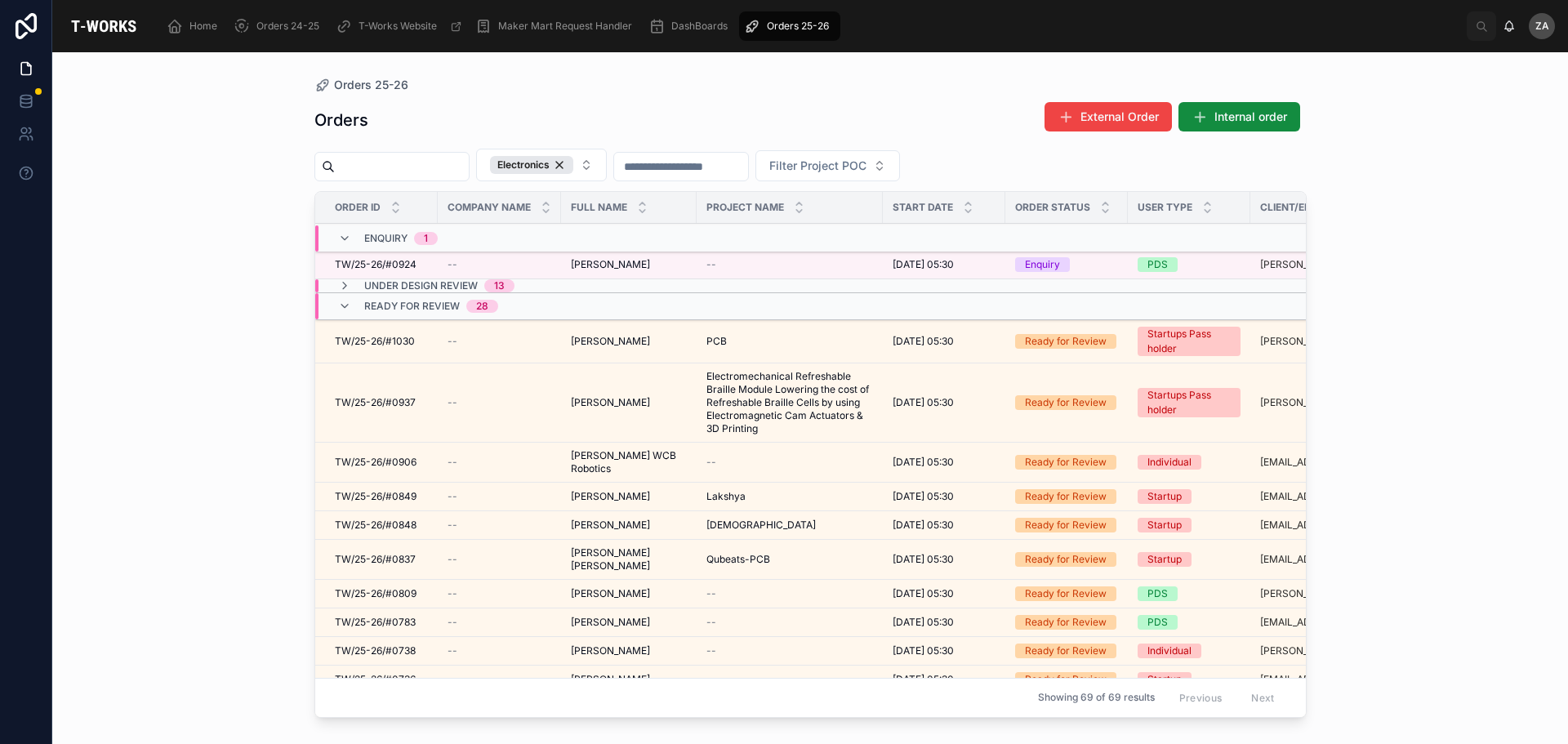
click at [347, 305] on icon at bounding box center [345, 306] width 13 height 13
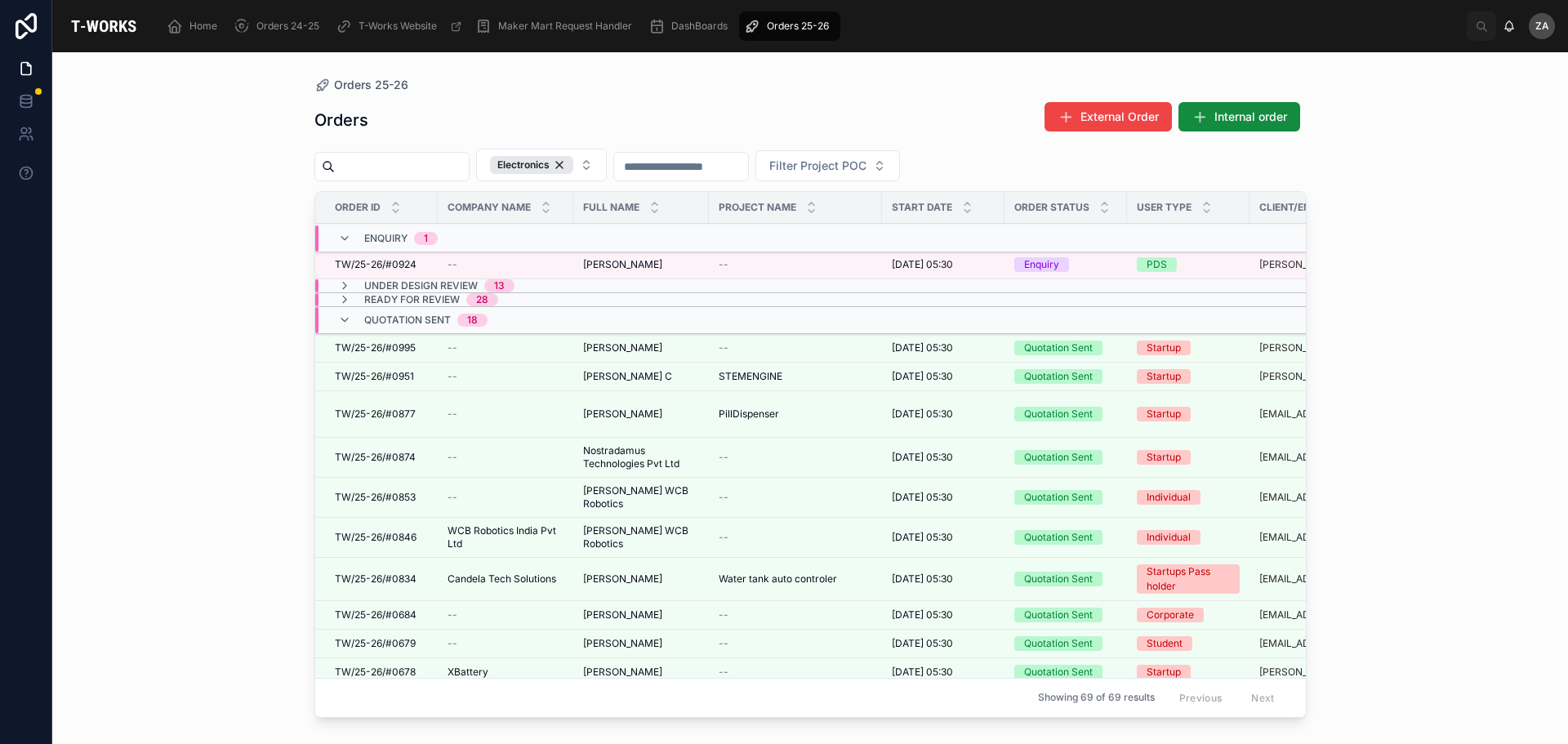
click at [347, 317] on icon at bounding box center [345, 320] width 13 height 13
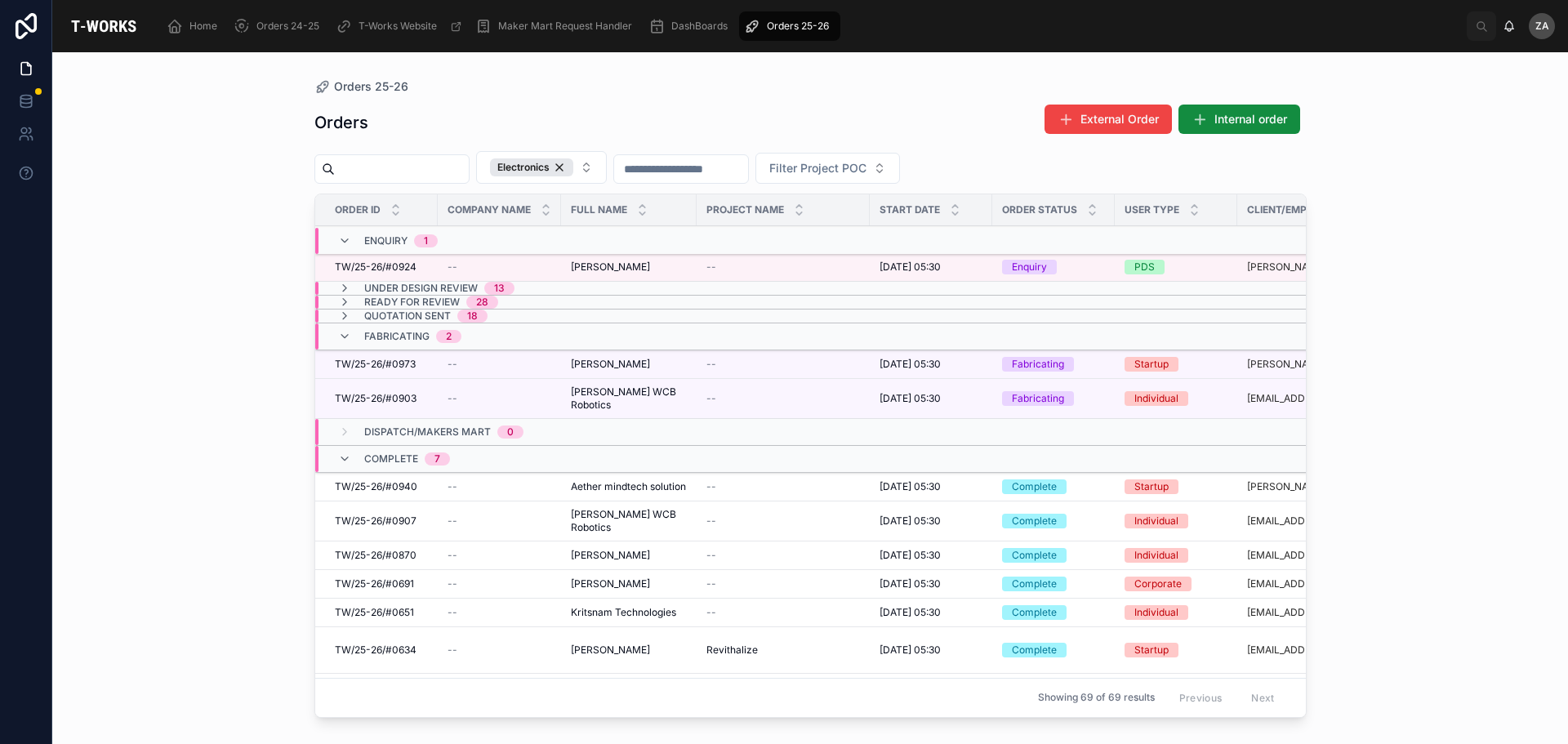
click at [347, 317] on icon at bounding box center [345, 316] width 13 height 13
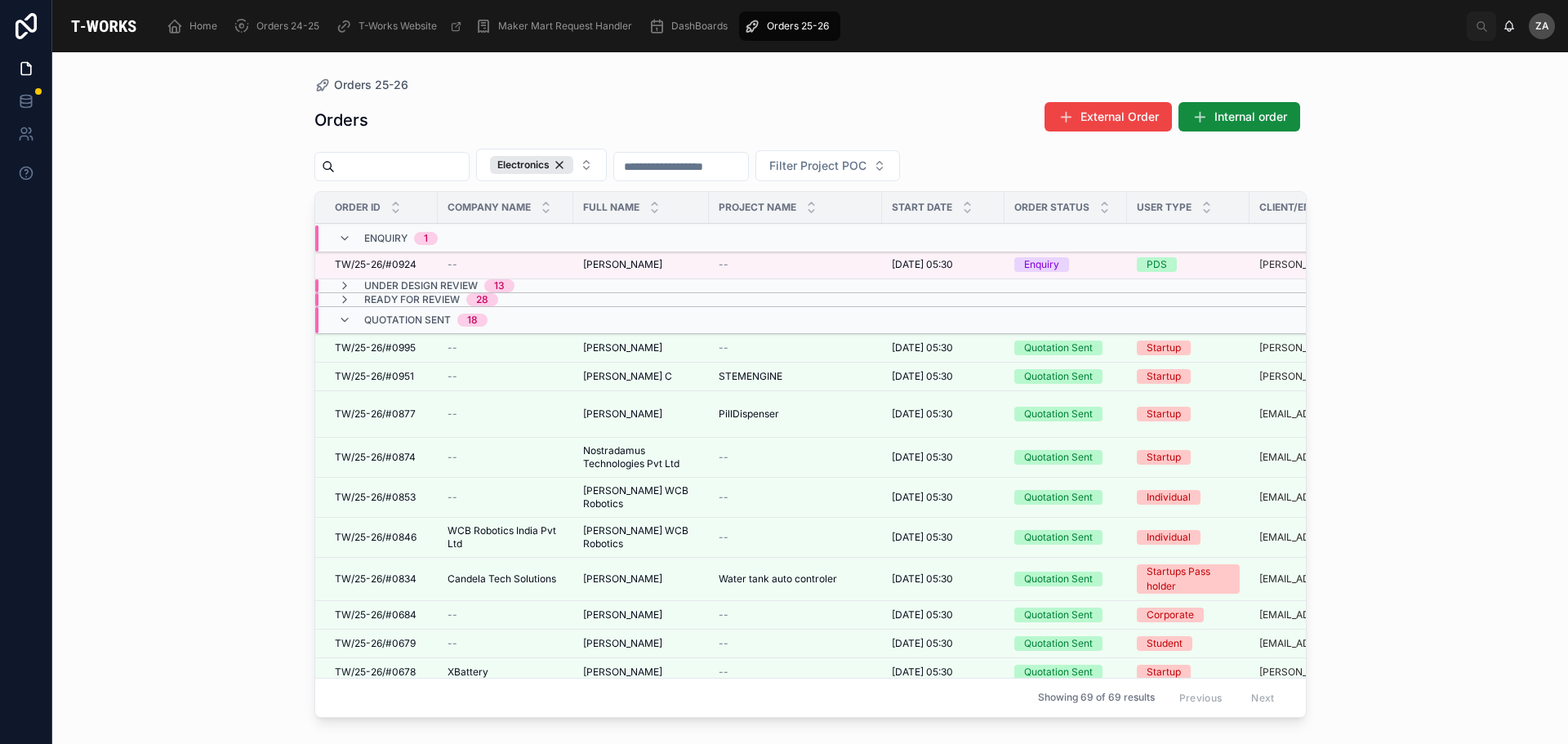
click at [345, 298] on icon at bounding box center [345, 300] width 13 height 13
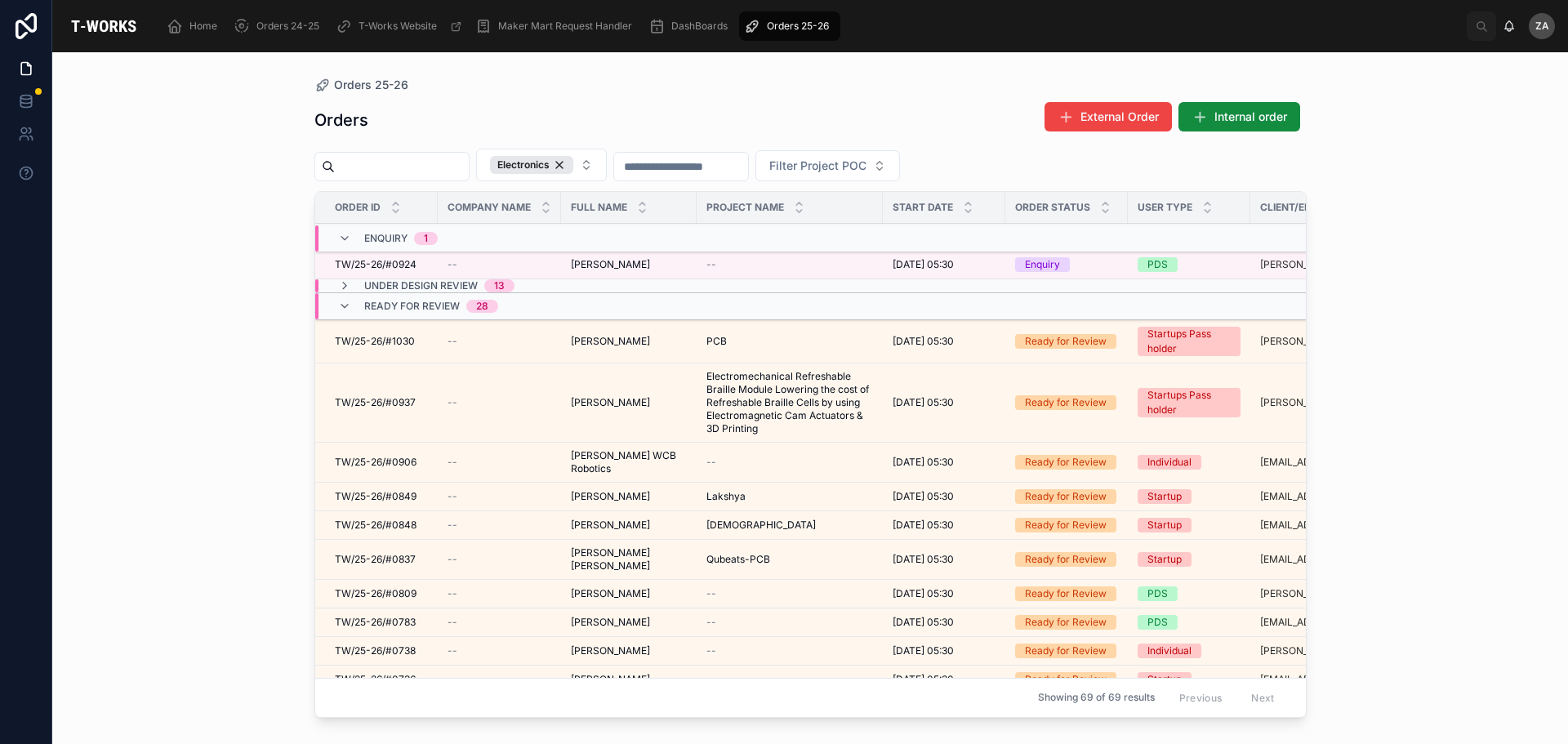
click at [347, 286] on icon at bounding box center [345, 286] width 13 height 13
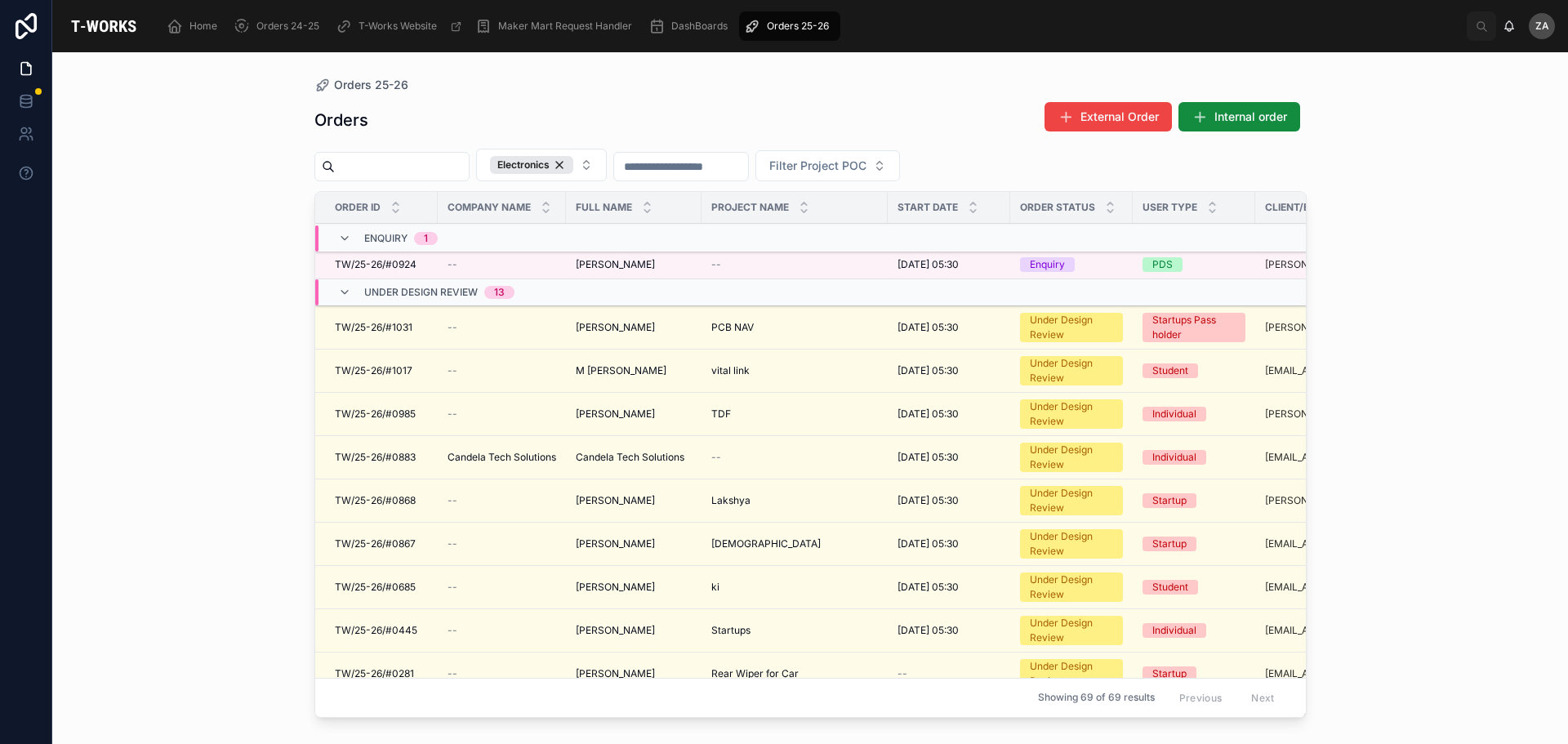
click at [744, 334] on span "PCB NAV" at bounding box center [732, 328] width 42 height 13
